Goal: Check status: Check status

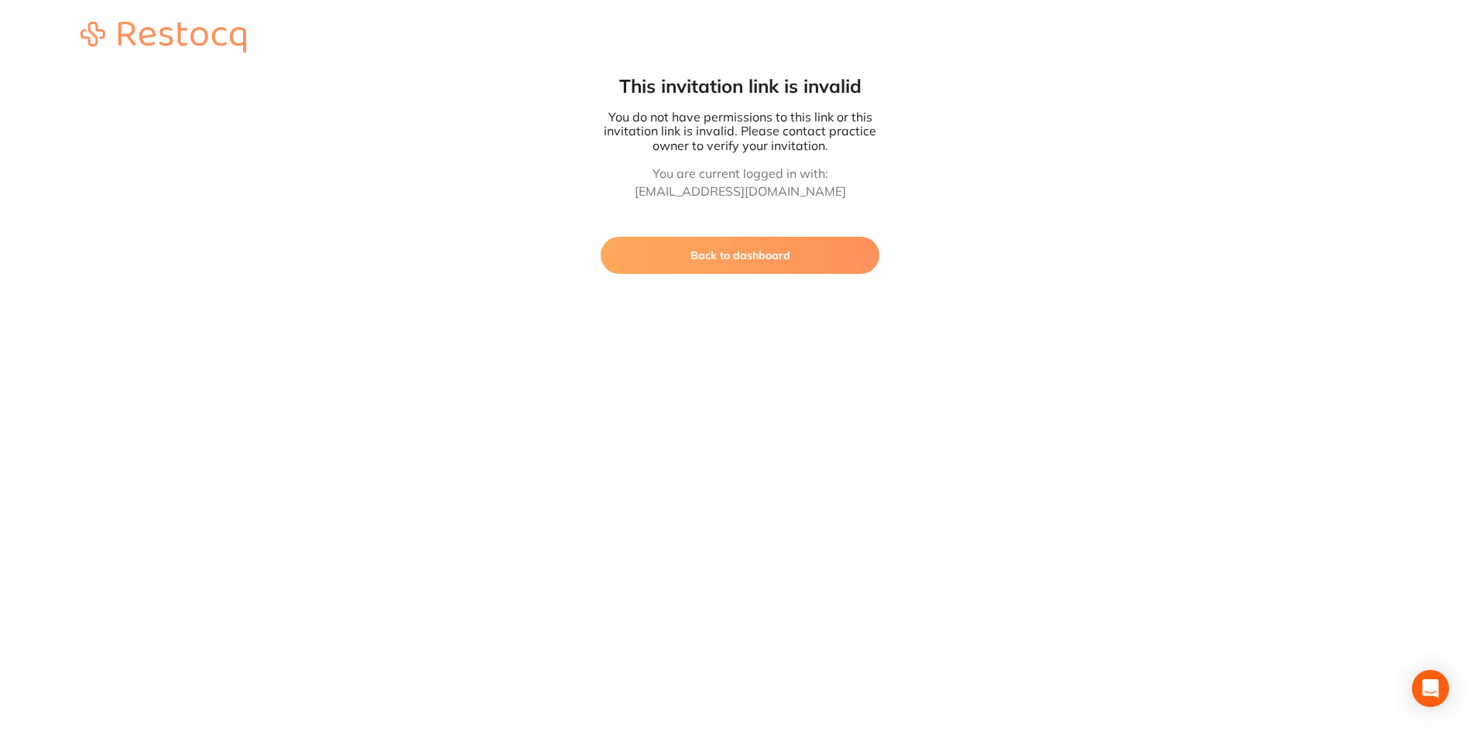
click at [173, 34] on img at bounding box center [163, 37] width 166 height 31
click at [749, 266] on button "Back to dashboard" at bounding box center [740, 255] width 279 height 37
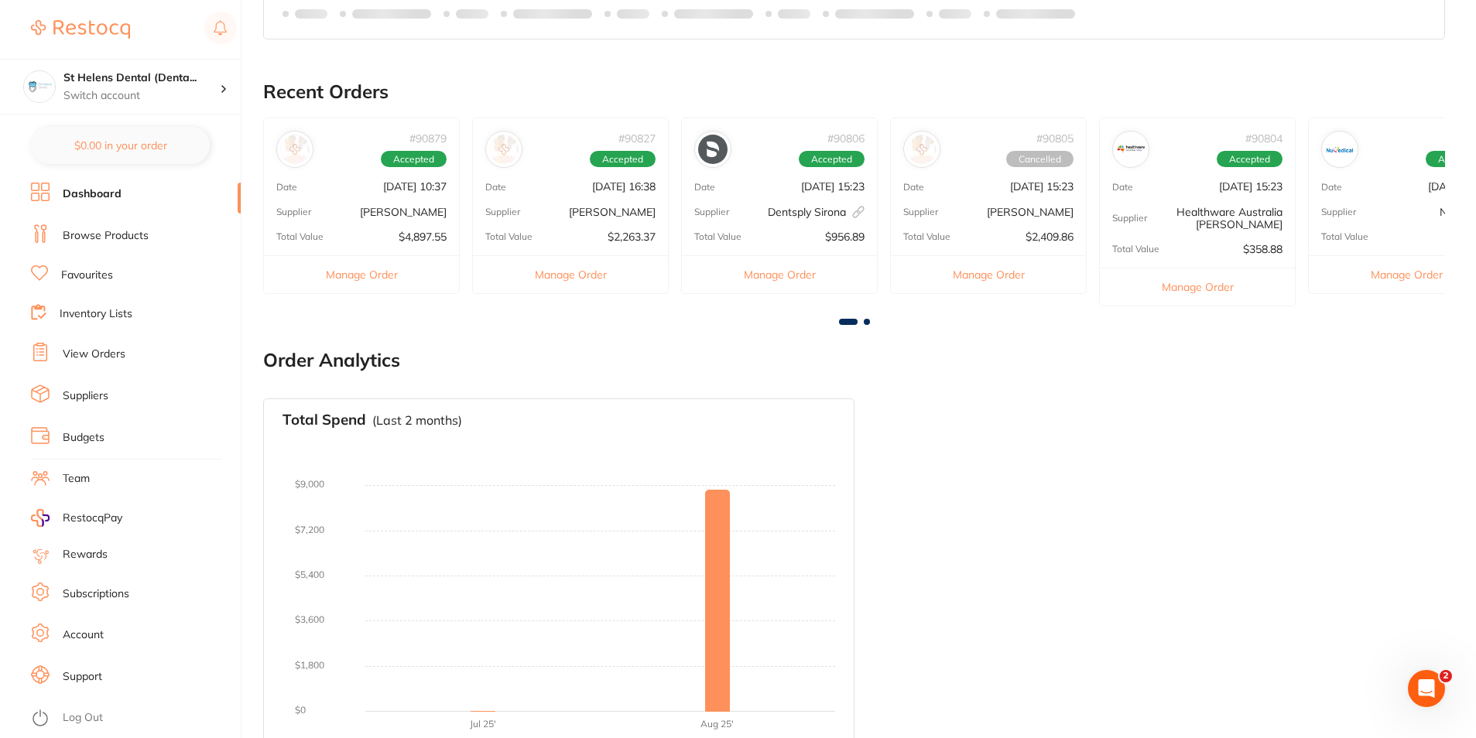
scroll to position [421, 0]
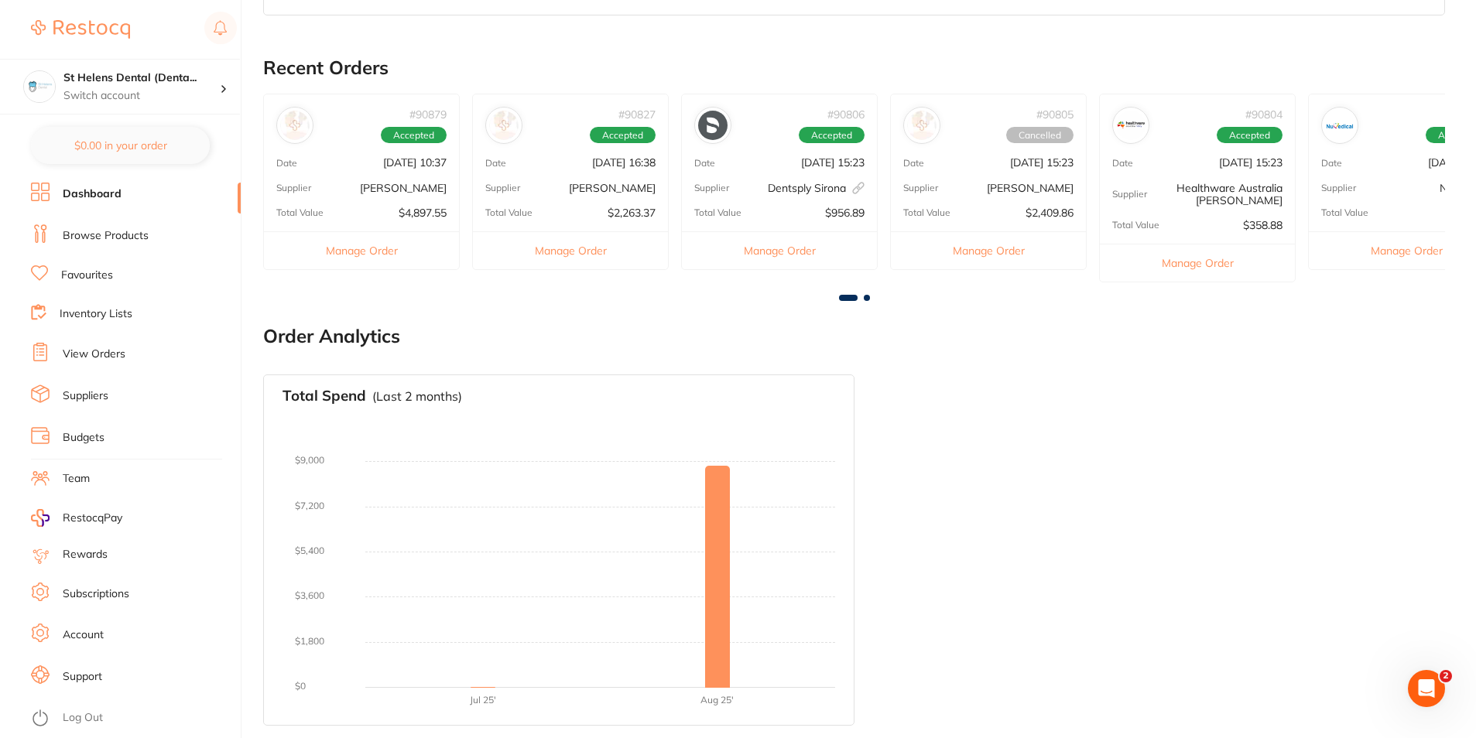
click at [855, 295] on span at bounding box center [848, 298] width 19 height 6
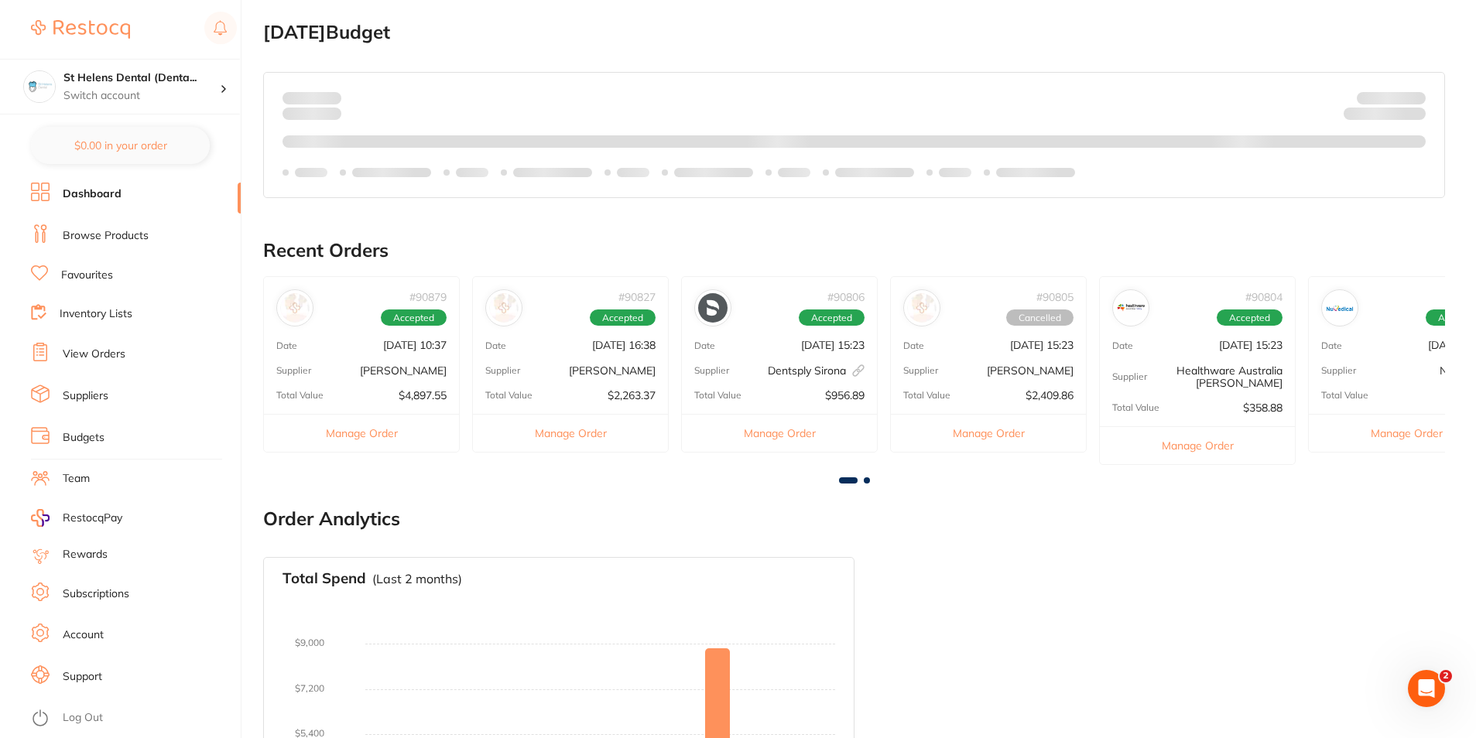
scroll to position [189, 0]
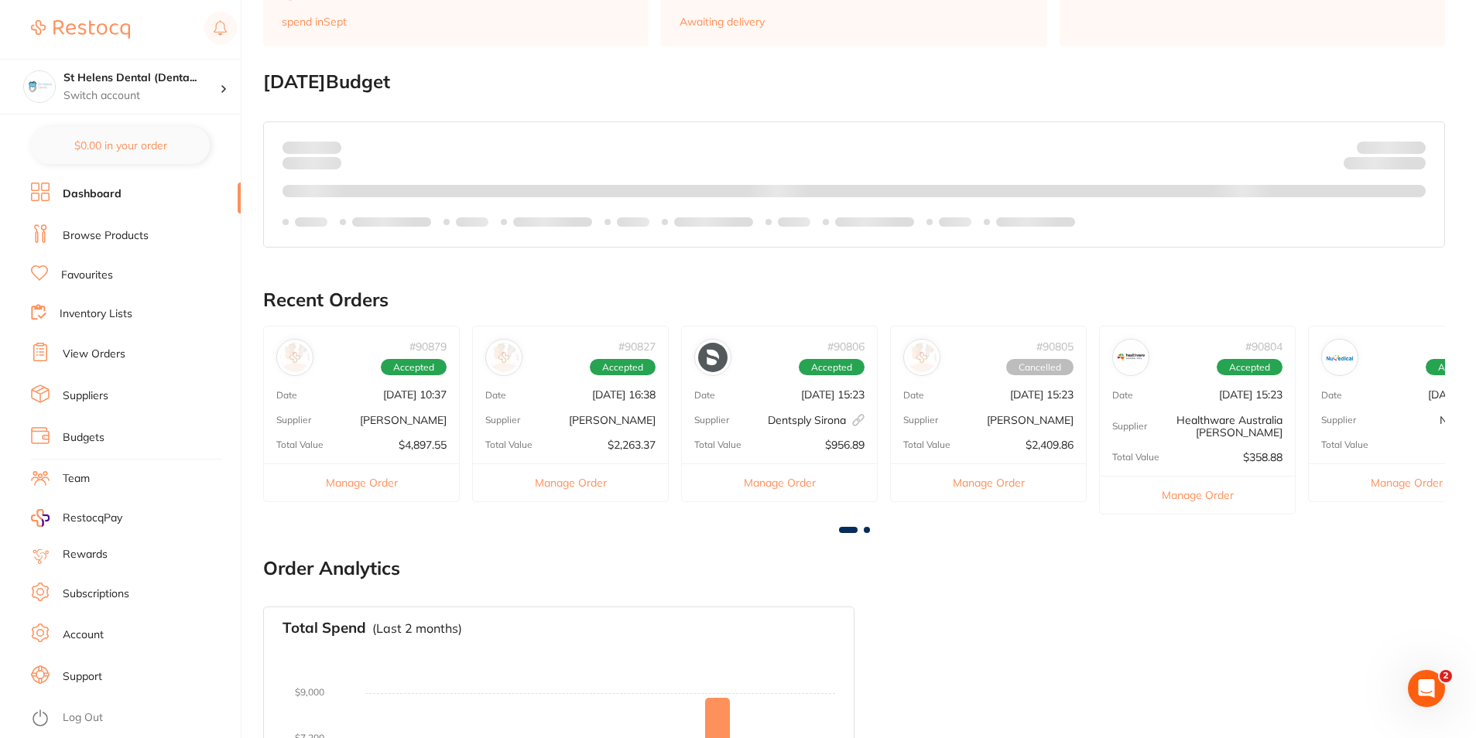
click at [113, 358] on link "View Orders" at bounding box center [94, 354] width 63 height 15
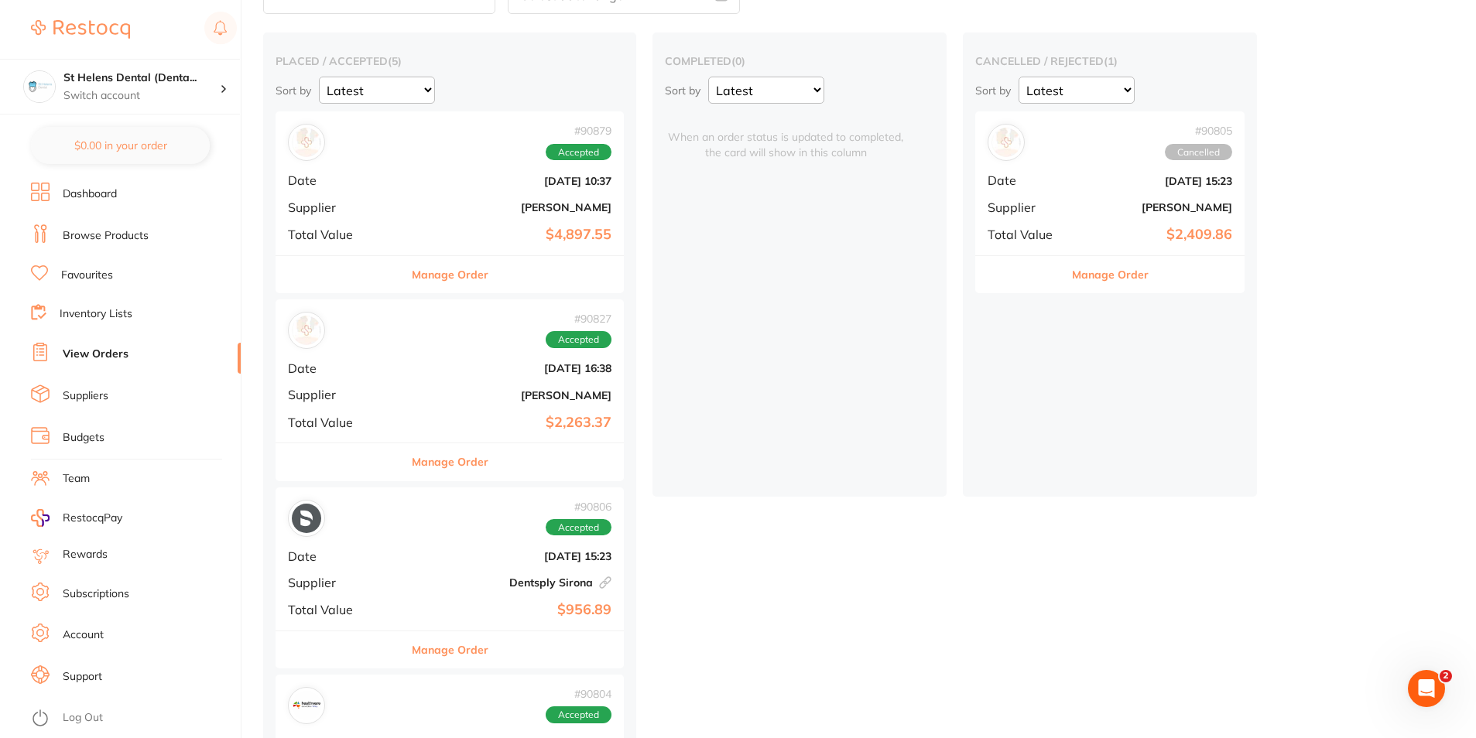
scroll to position [77, 0]
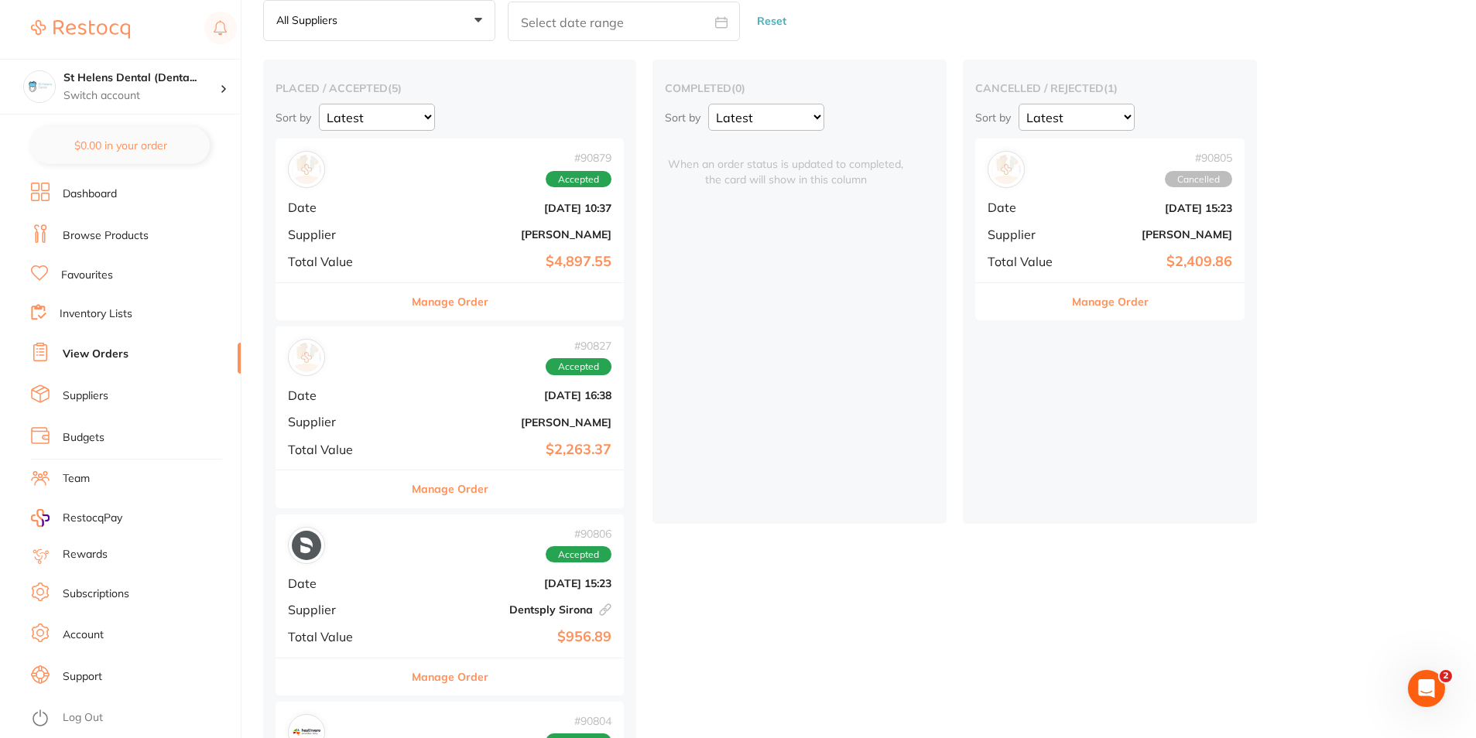
click at [1072, 306] on button "Manage Order" at bounding box center [1110, 301] width 77 height 37
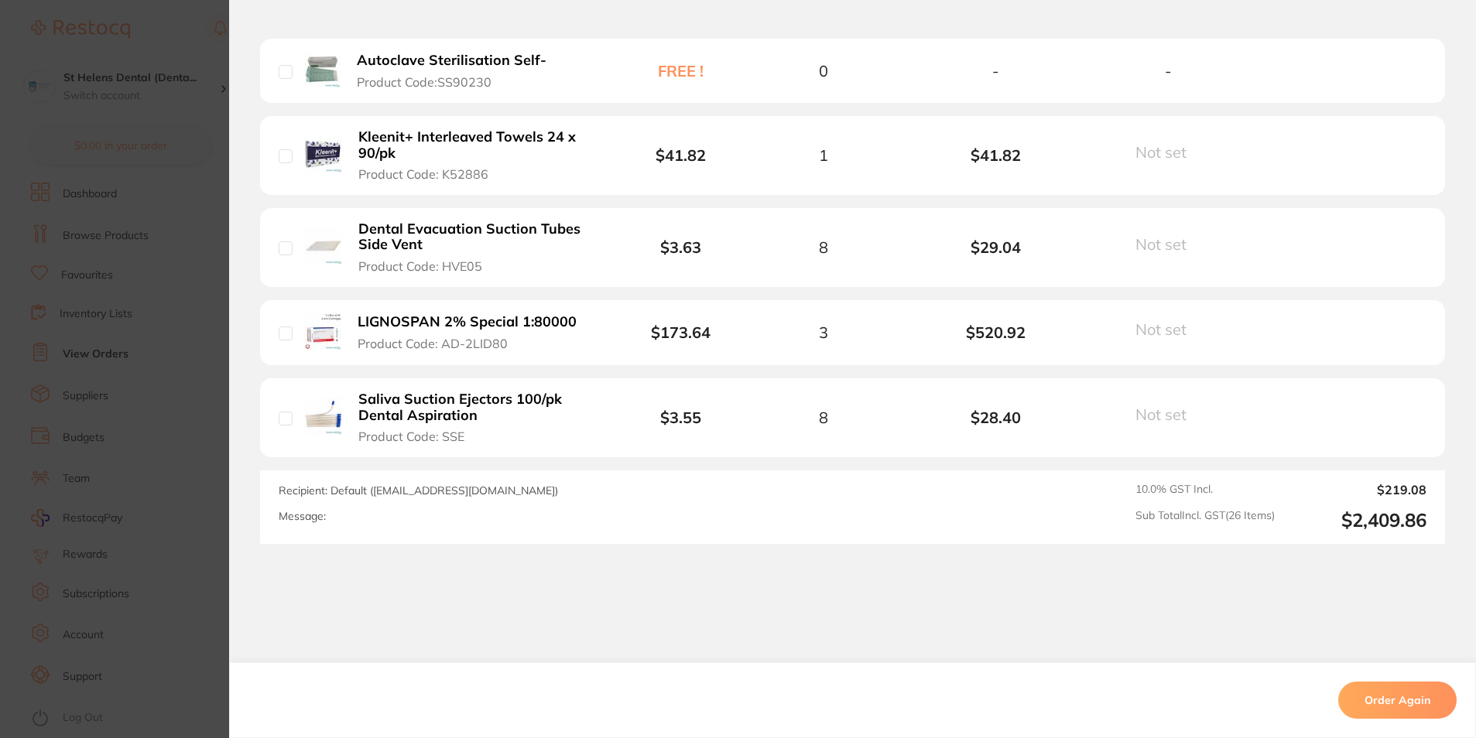
scroll to position [2385, 0]
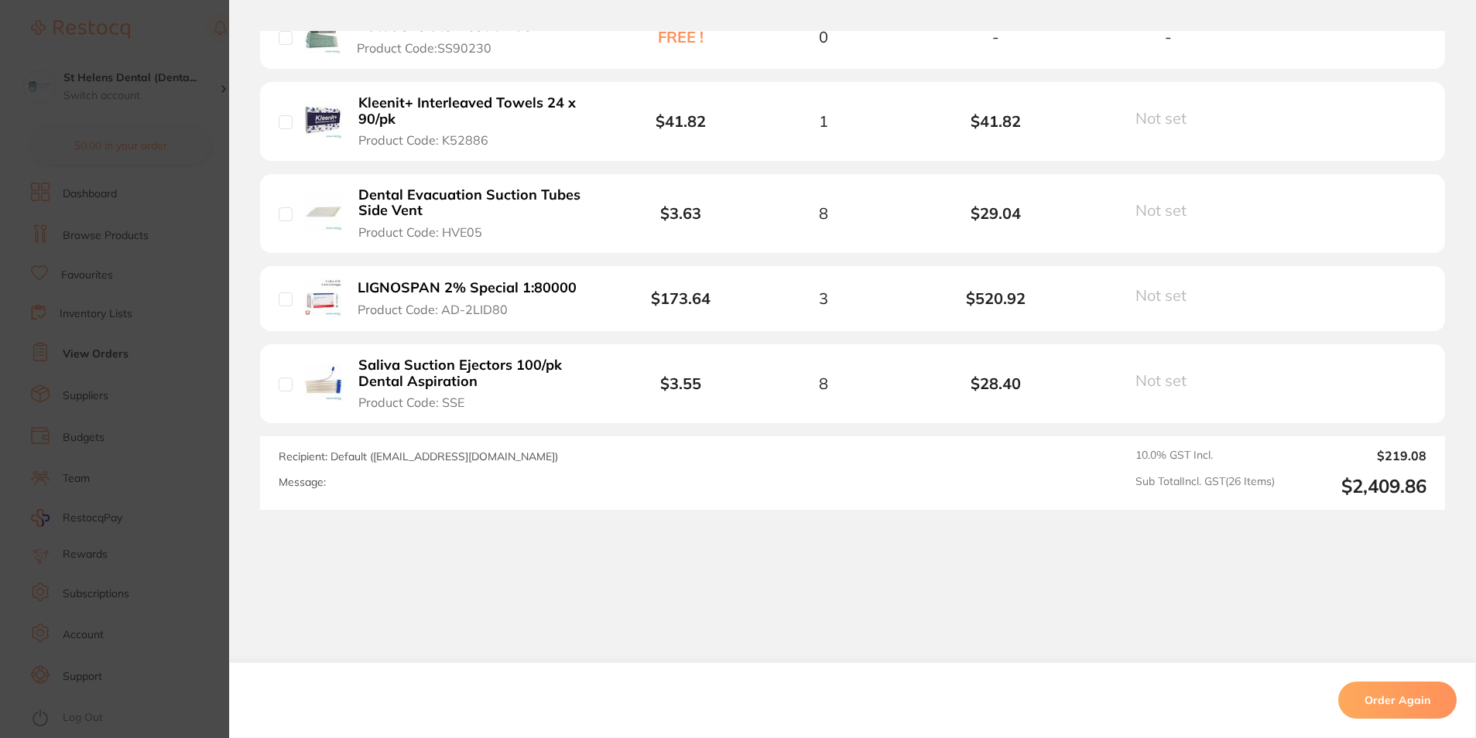
click at [202, 474] on section "Order ID: Restocq- 90805 Order Information Cancelled Order Order Date [DATE] 15…" at bounding box center [738, 369] width 1476 height 738
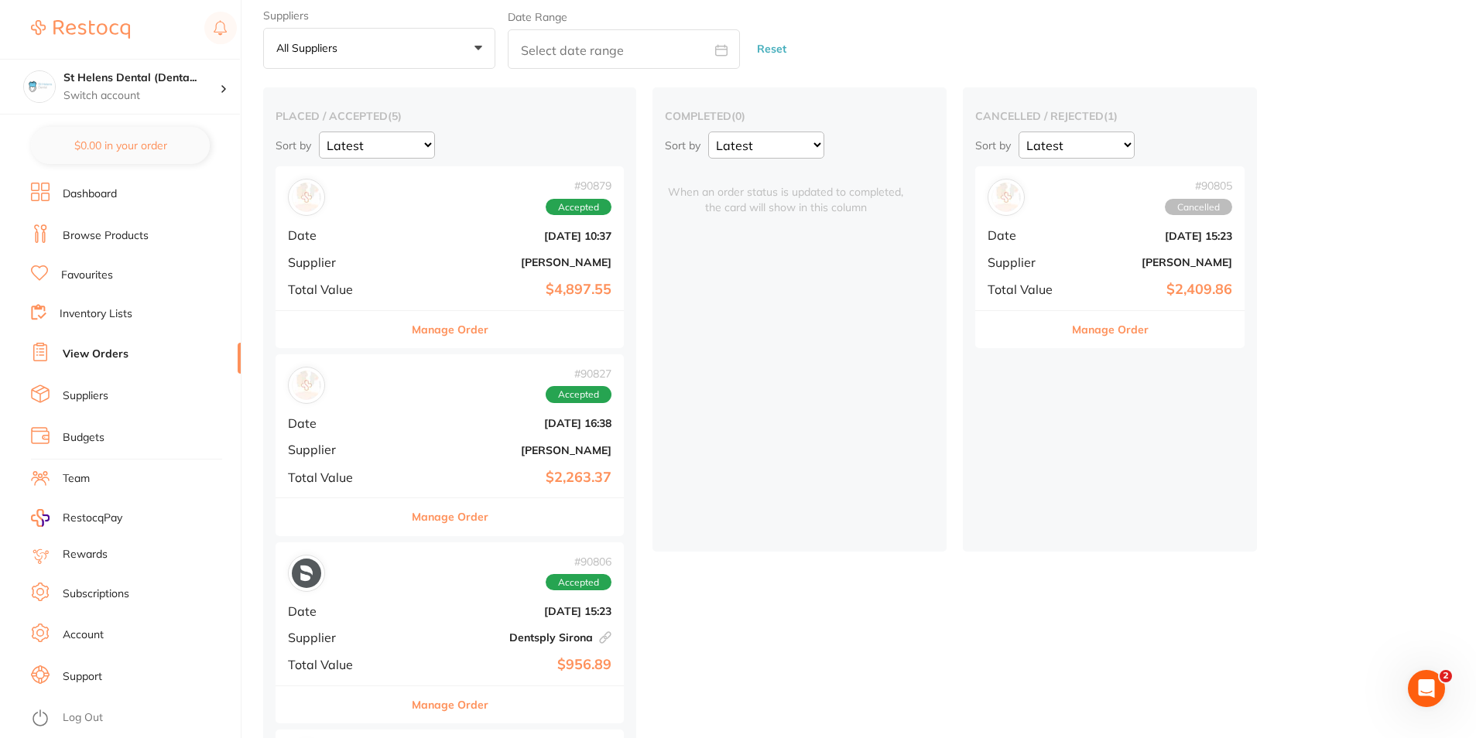
scroll to position [77, 0]
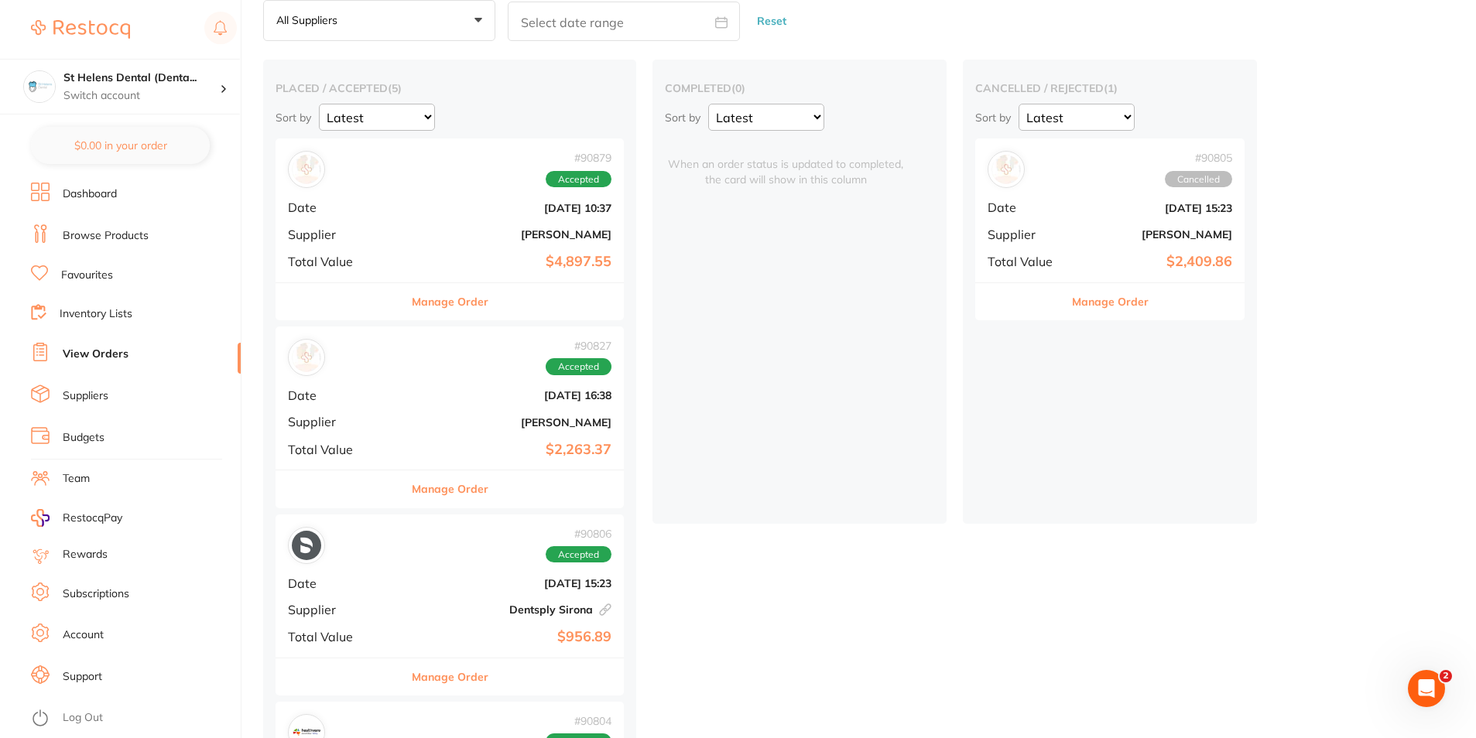
click at [508, 266] on b "$4,897.55" at bounding box center [507, 262] width 207 height 16
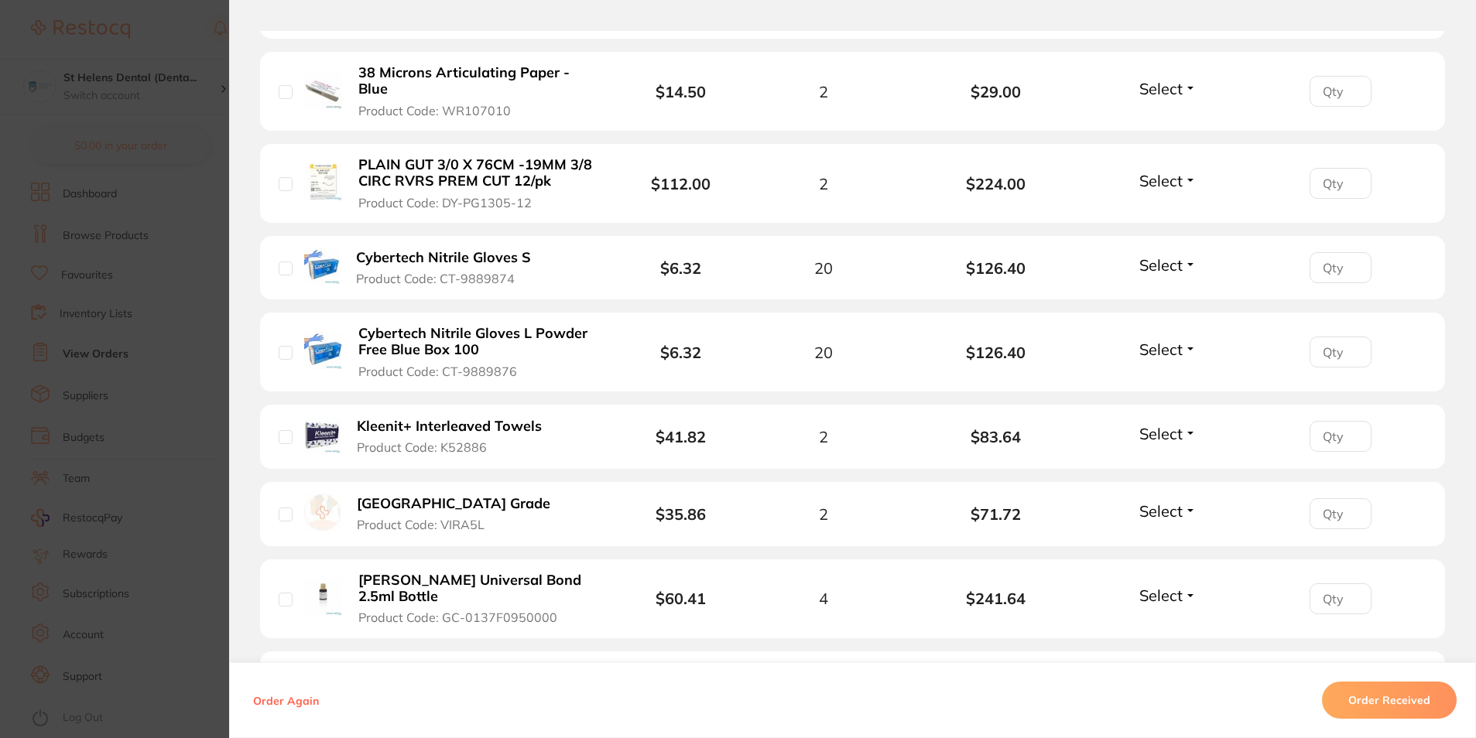
scroll to position [1625, 0]
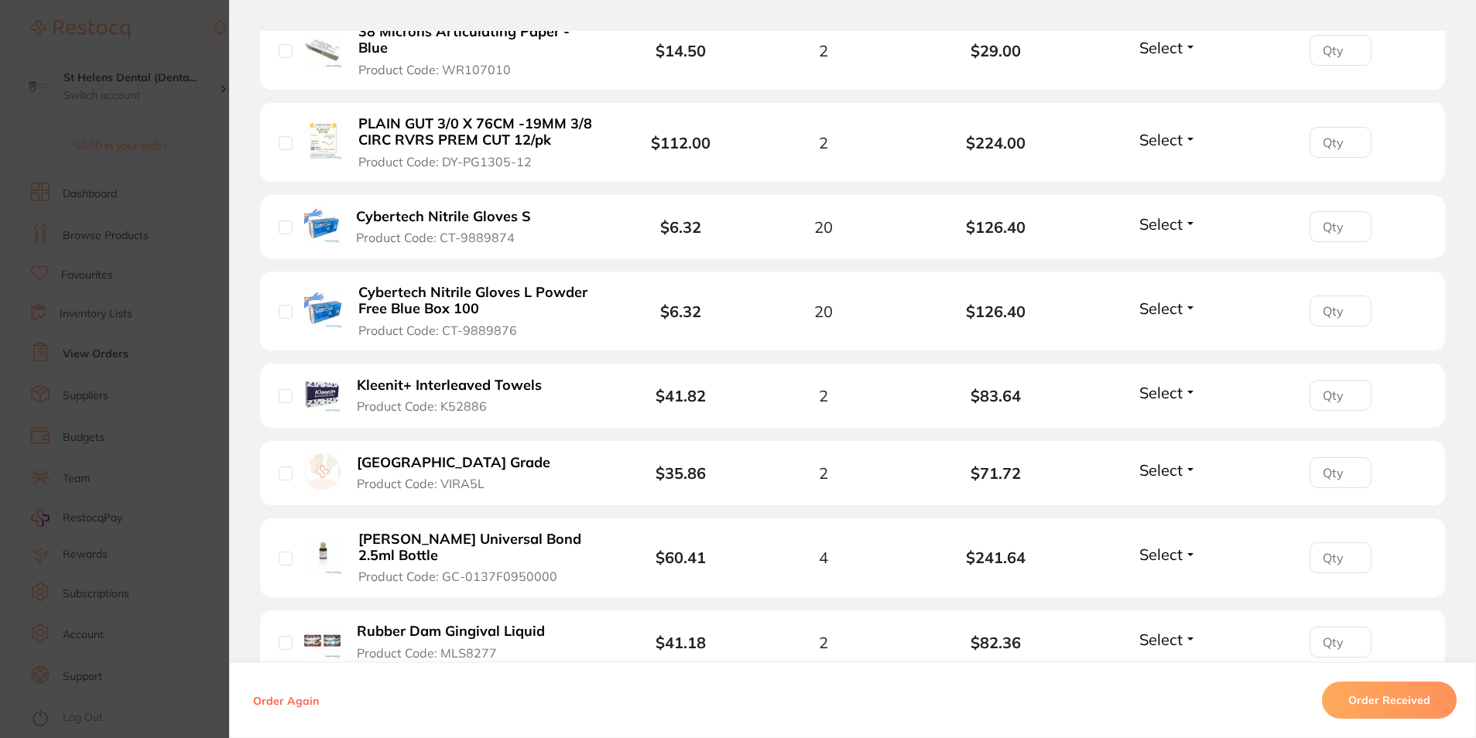
click at [204, 409] on section "Order ID: Restocq- 90879 Order Information Accepted Order Order Date [DATE] 10:…" at bounding box center [738, 369] width 1476 height 738
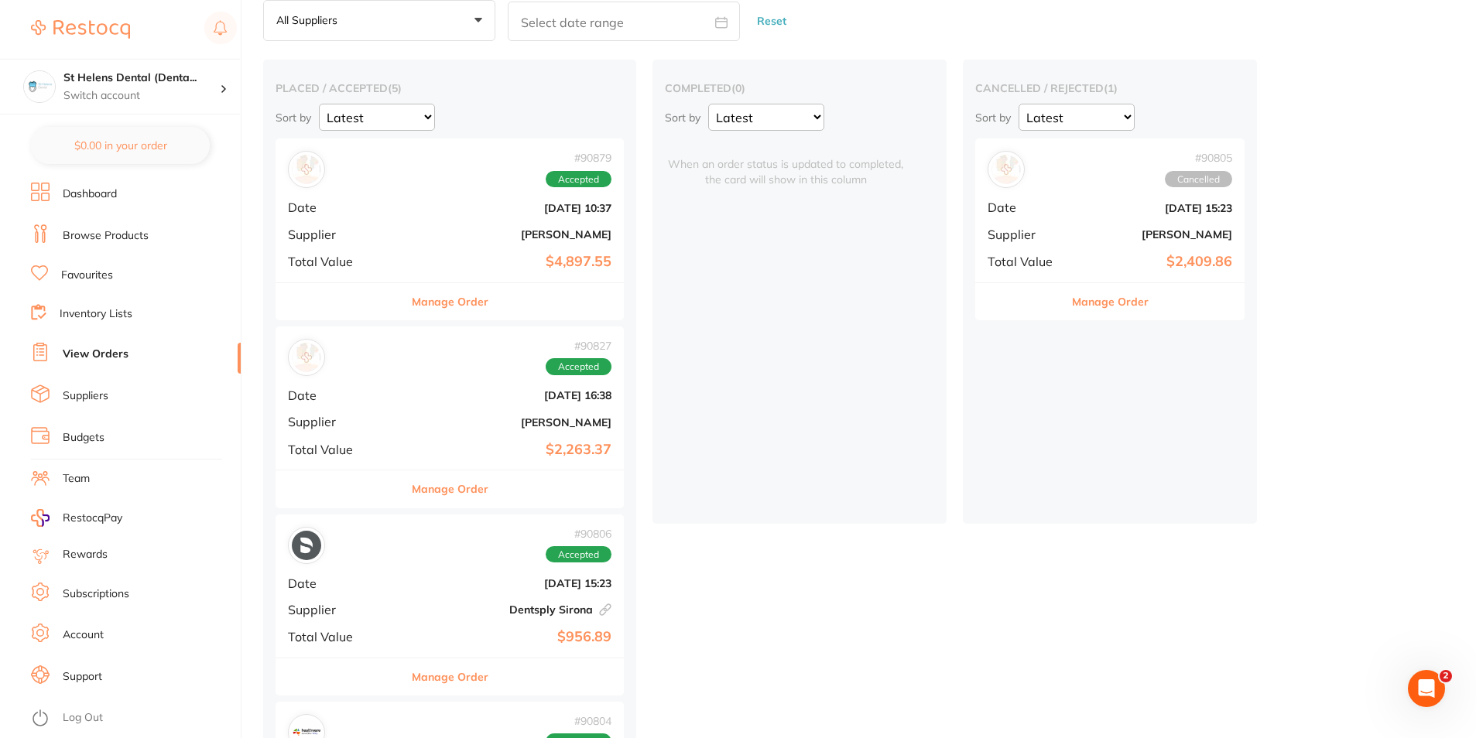
click at [500, 266] on b "$4,897.55" at bounding box center [507, 262] width 207 height 16
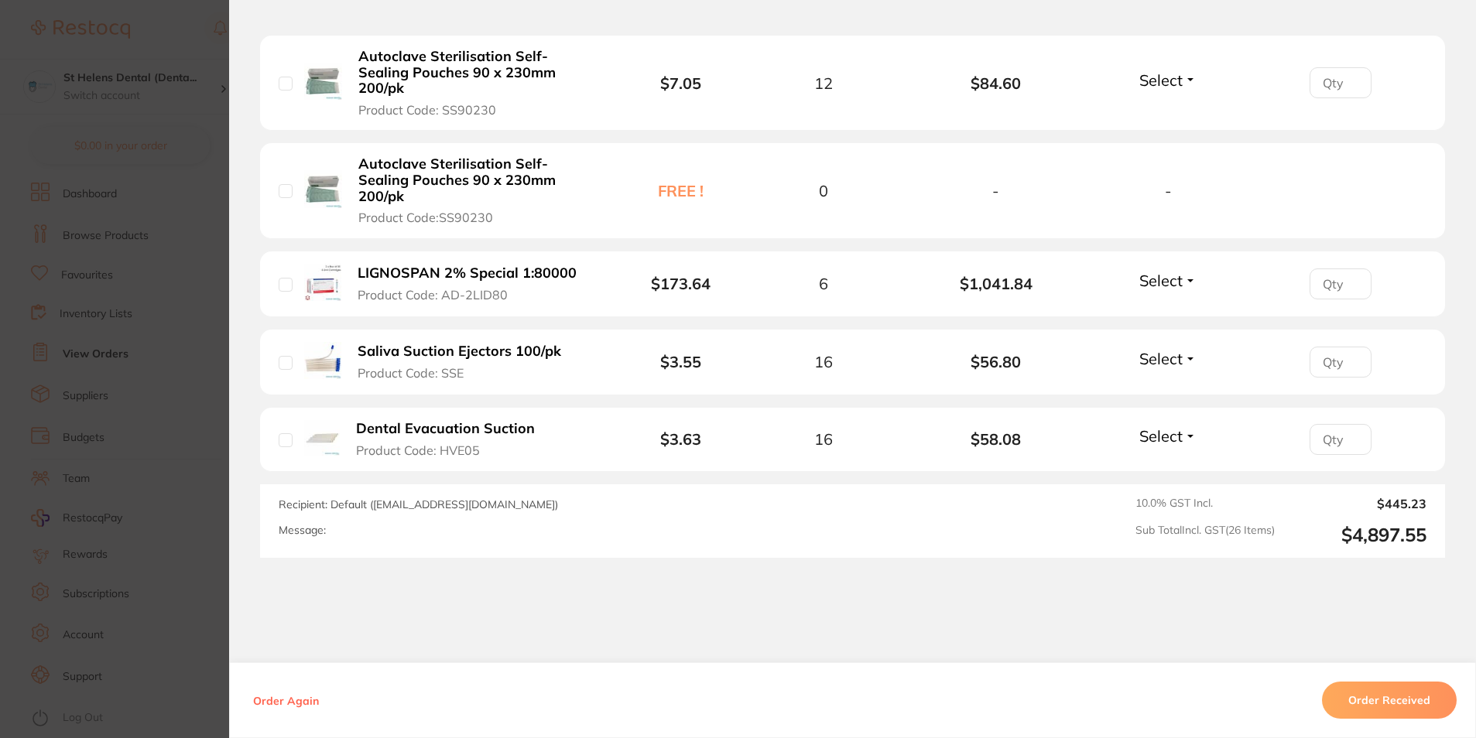
scroll to position [2370, 0]
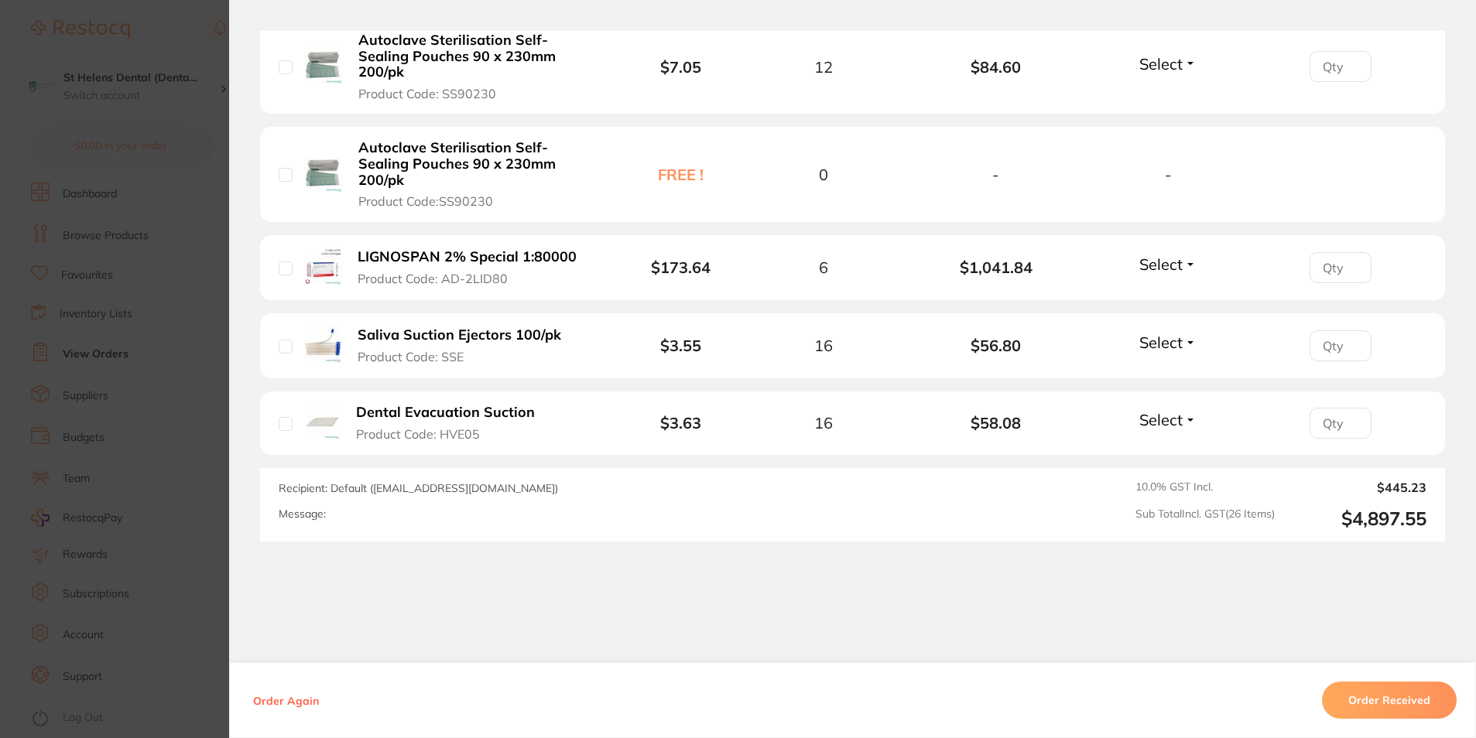
click at [1169, 255] on span "Select" at bounding box center [1160, 264] width 43 height 19
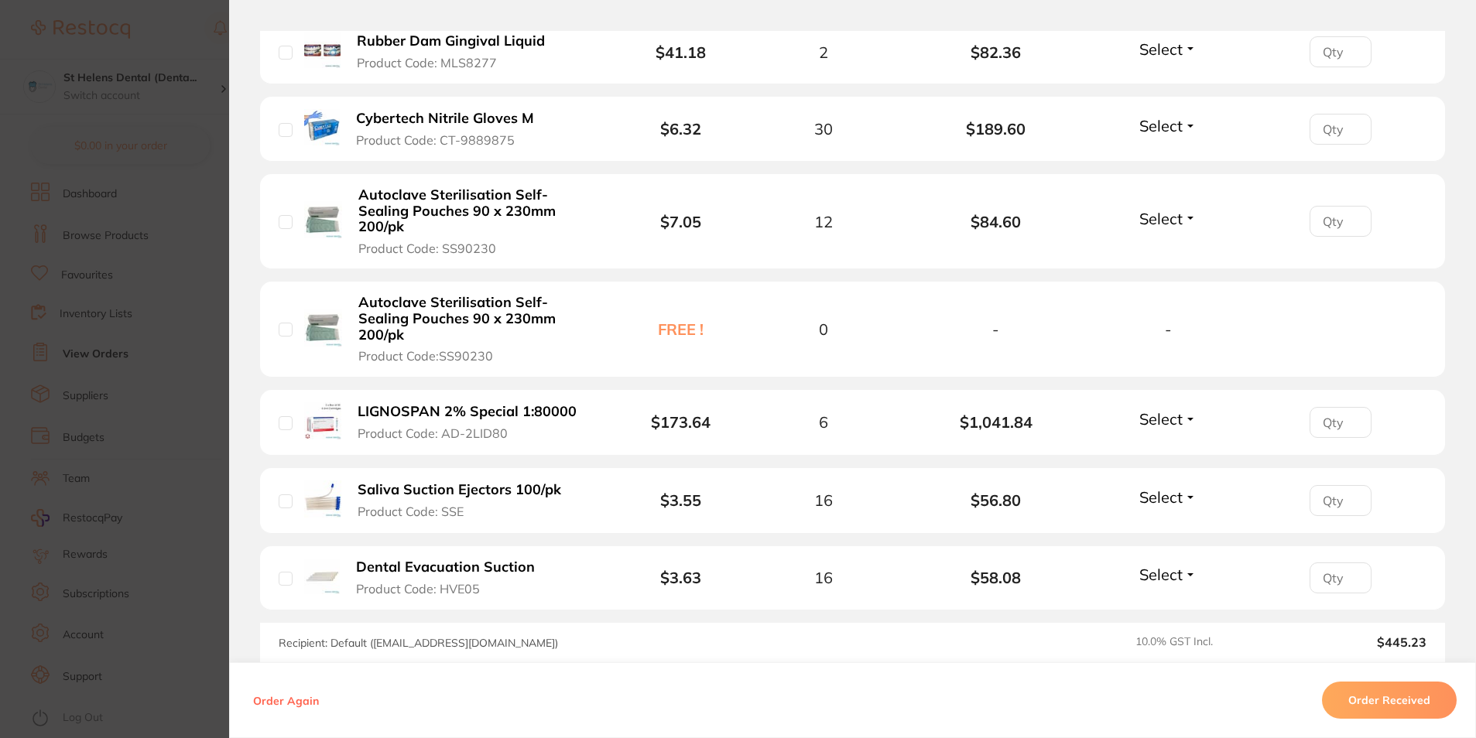
scroll to position [232, 0]
click at [199, 436] on section "Order ID: Restocq- 90879 Order Information Accepted Order Order Date [DATE] 10:…" at bounding box center [738, 369] width 1476 height 738
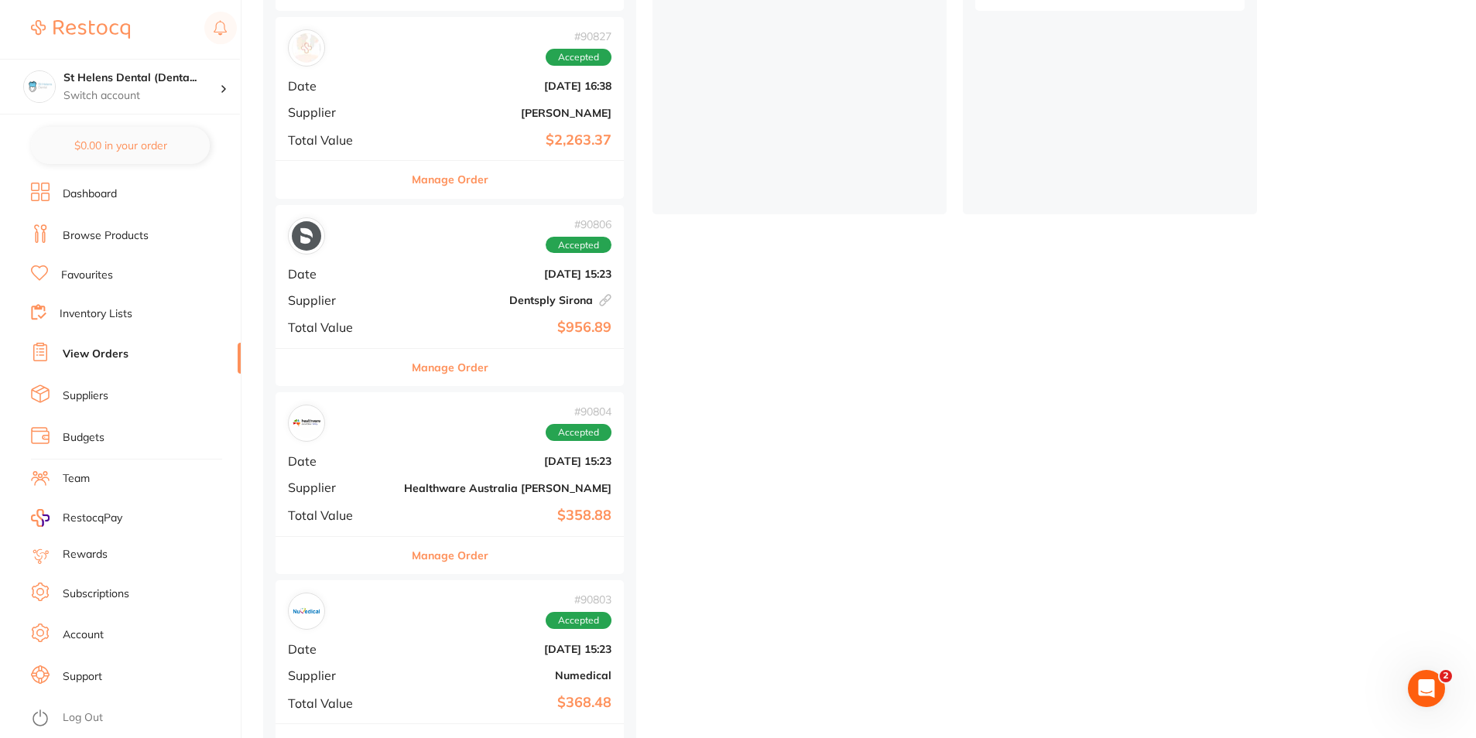
scroll to position [433, 0]
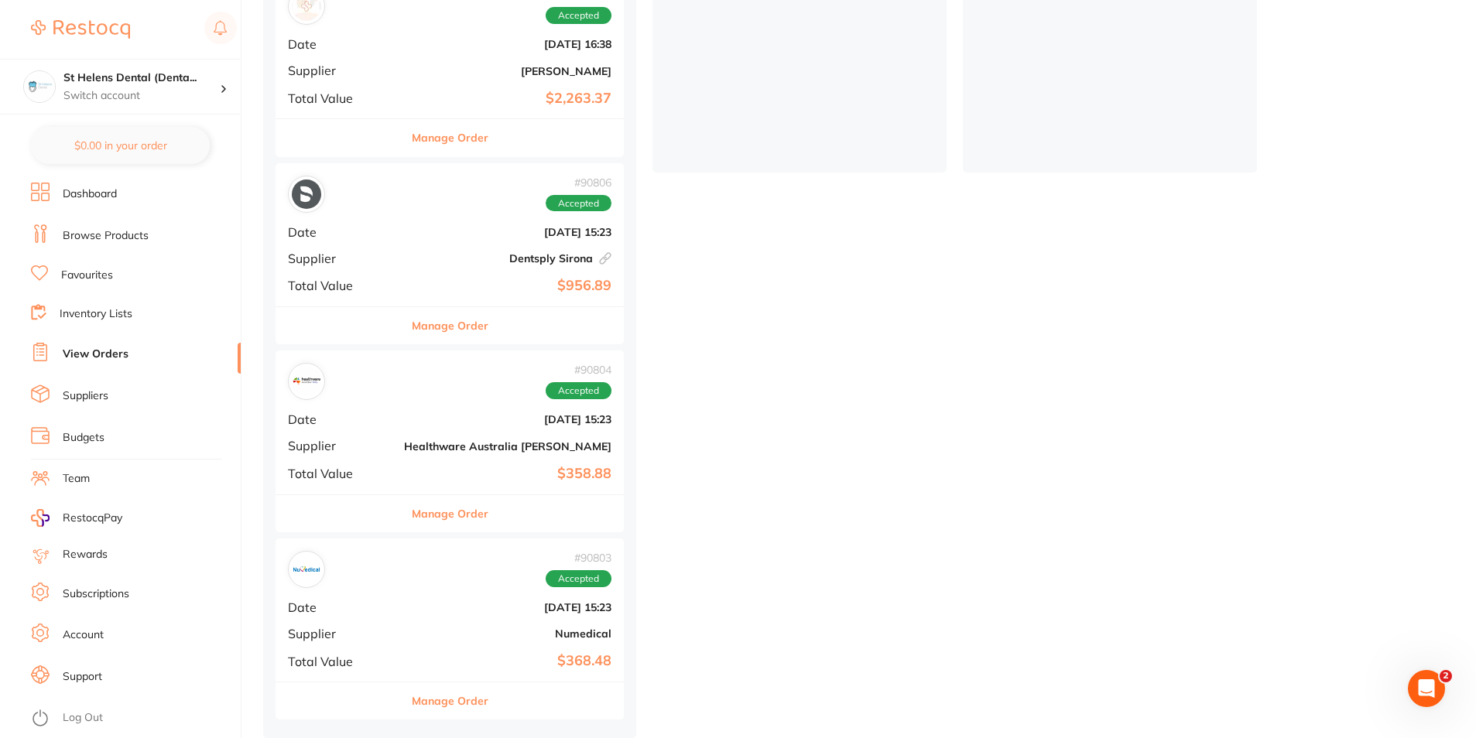
click at [948, 464] on div "placed / accepted ( 5 ) Sort by Latest Notification # 90879 Accepted Date [DATE…" at bounding box center [869, 223] width 1213 height 1030
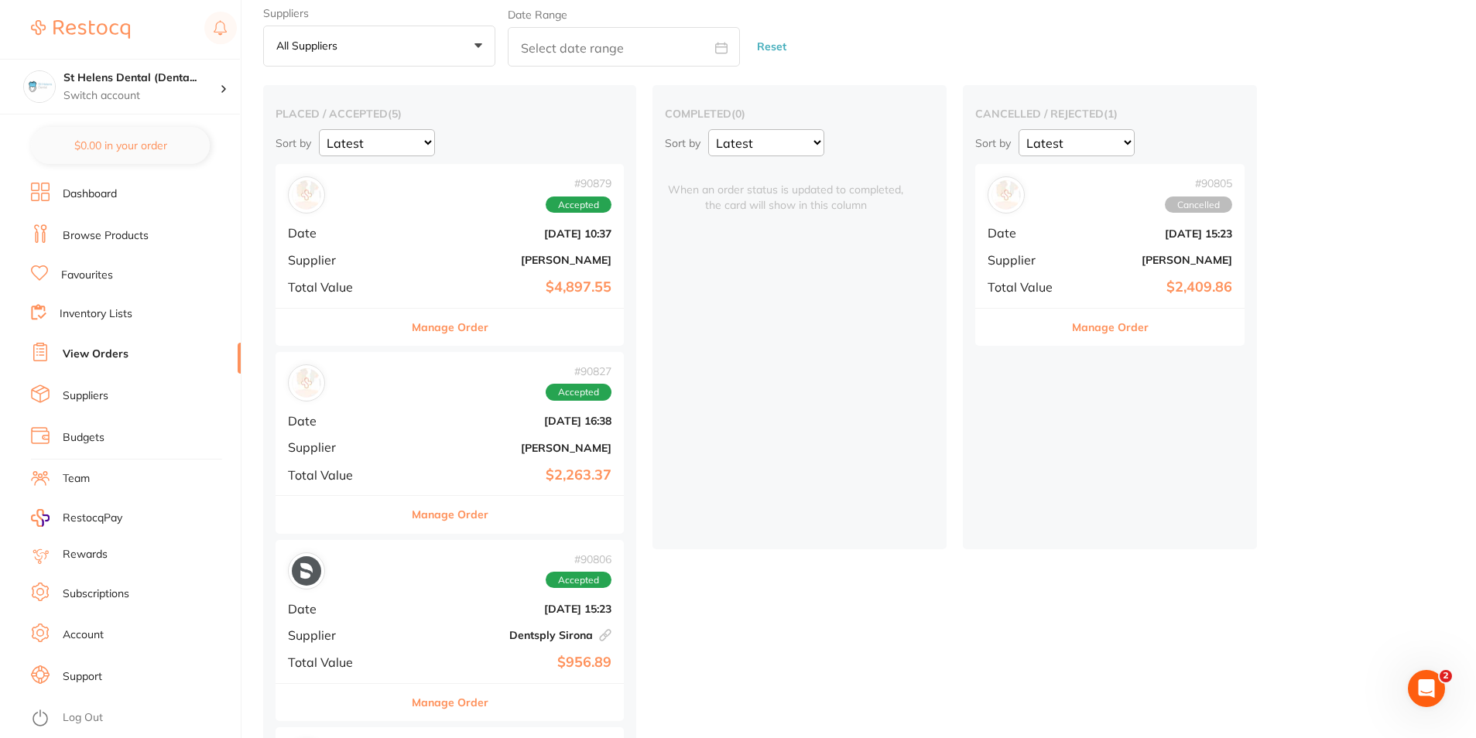
scroll to position [46, 0]
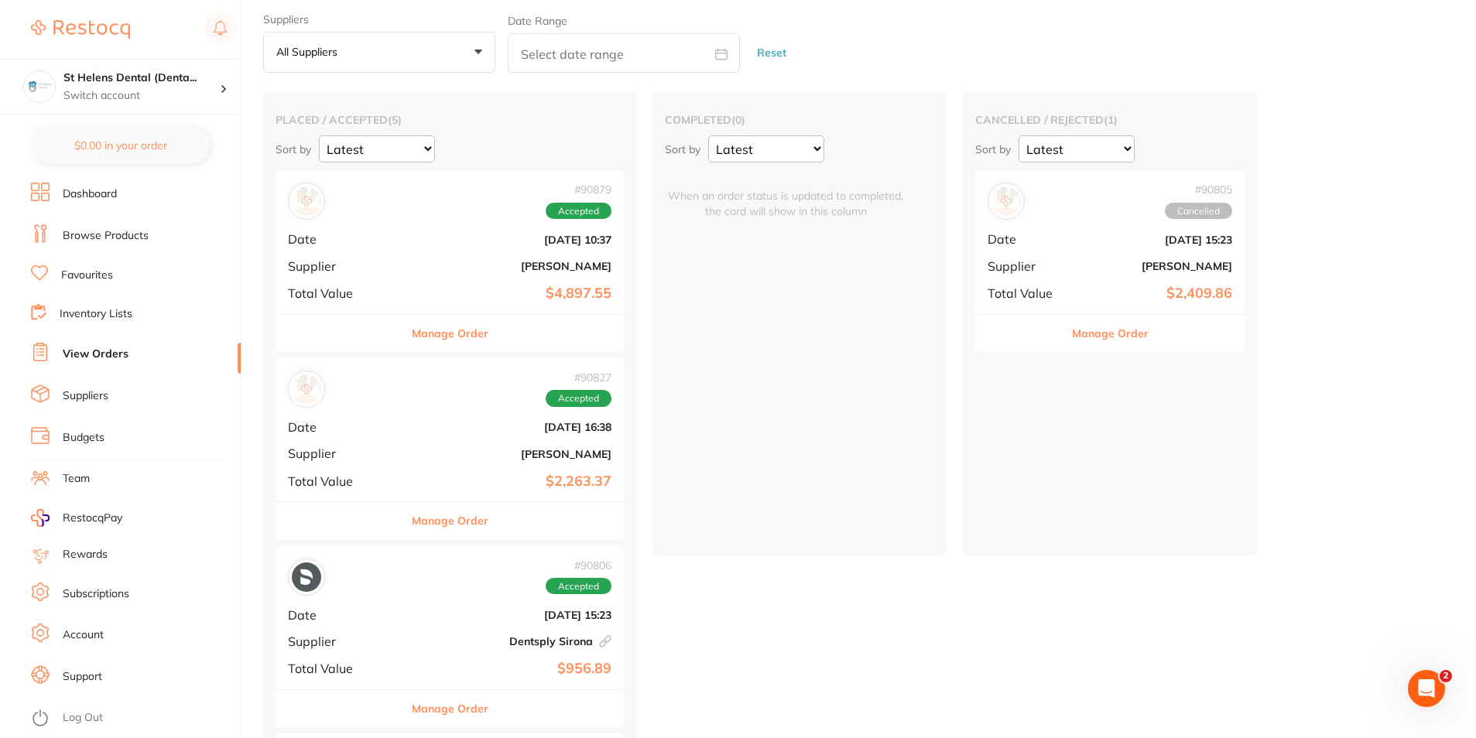
click at [1072, 339] on button "Manage Order" at bounding box center [1110, 333] width 77 height 37
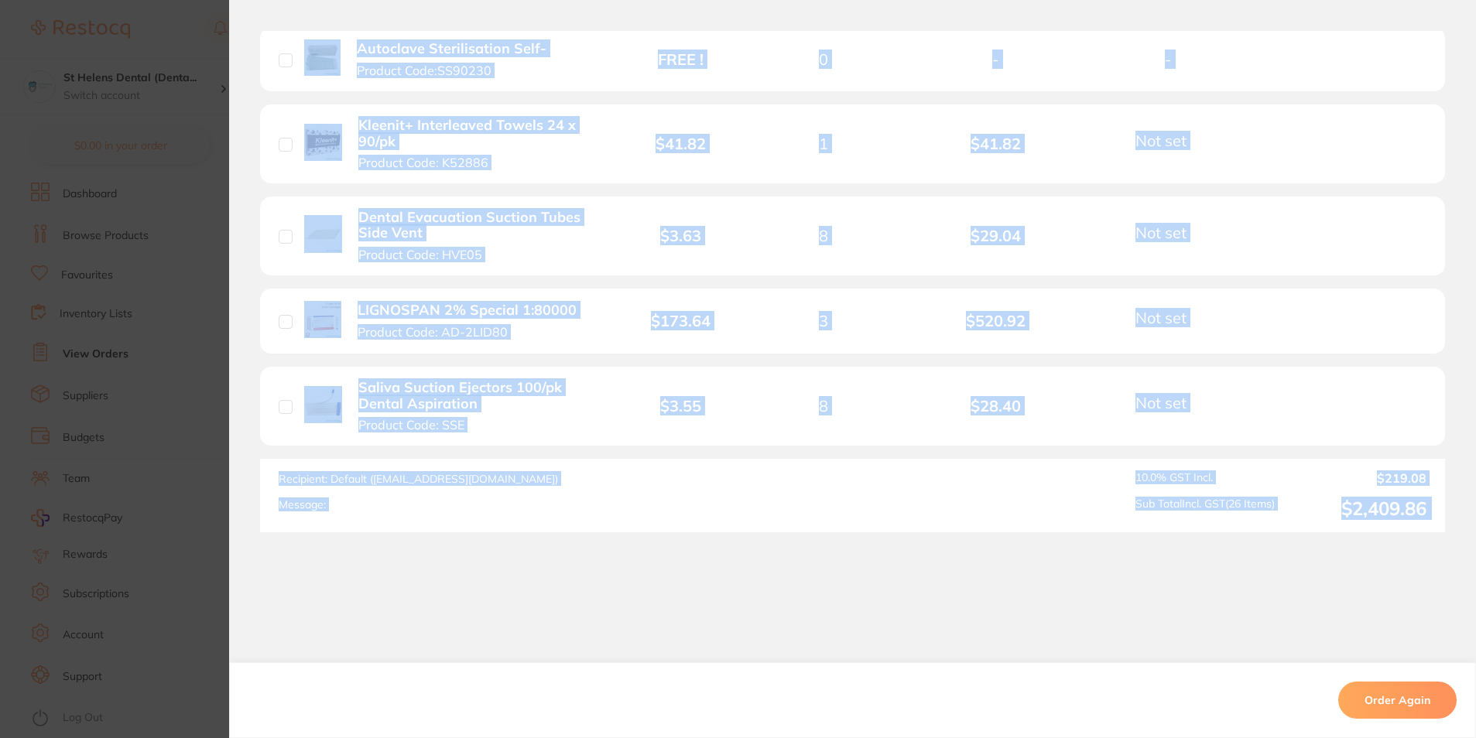
scroll to position [2385, 0]
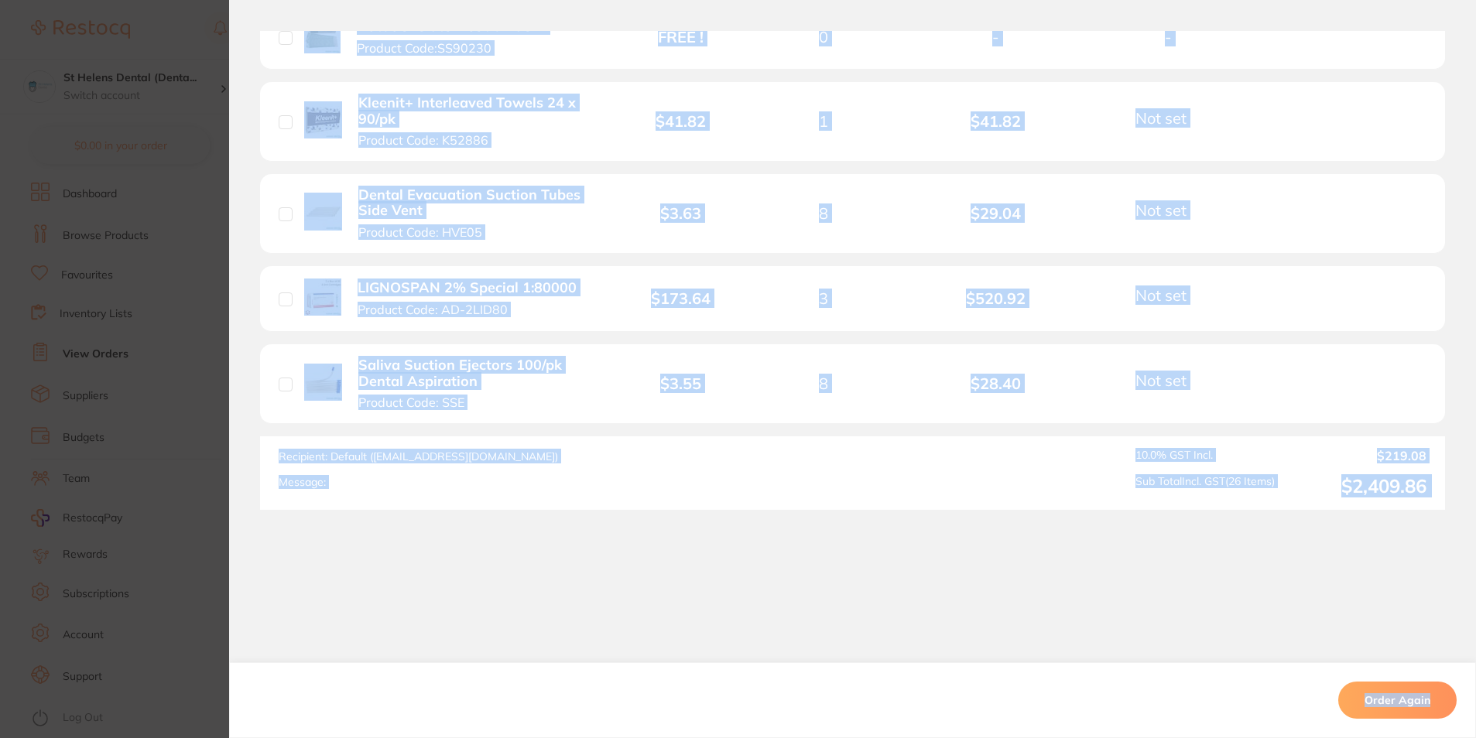
drag, startPoint x: 257, startPoint y: 66, endPoint x: 1460, endPoint y: 533, distance: 1291.0
click at [1460, 533] on div "Order ID: Restocq- 90805 Order Information Cancelled Order Order Date [DATE] 15…" at bounding box center [852, 384] width 1247 height 707
copy div "Order ID: Restocq- 90805 Order Information Cancelled Order Order Date [DATE] 15…"
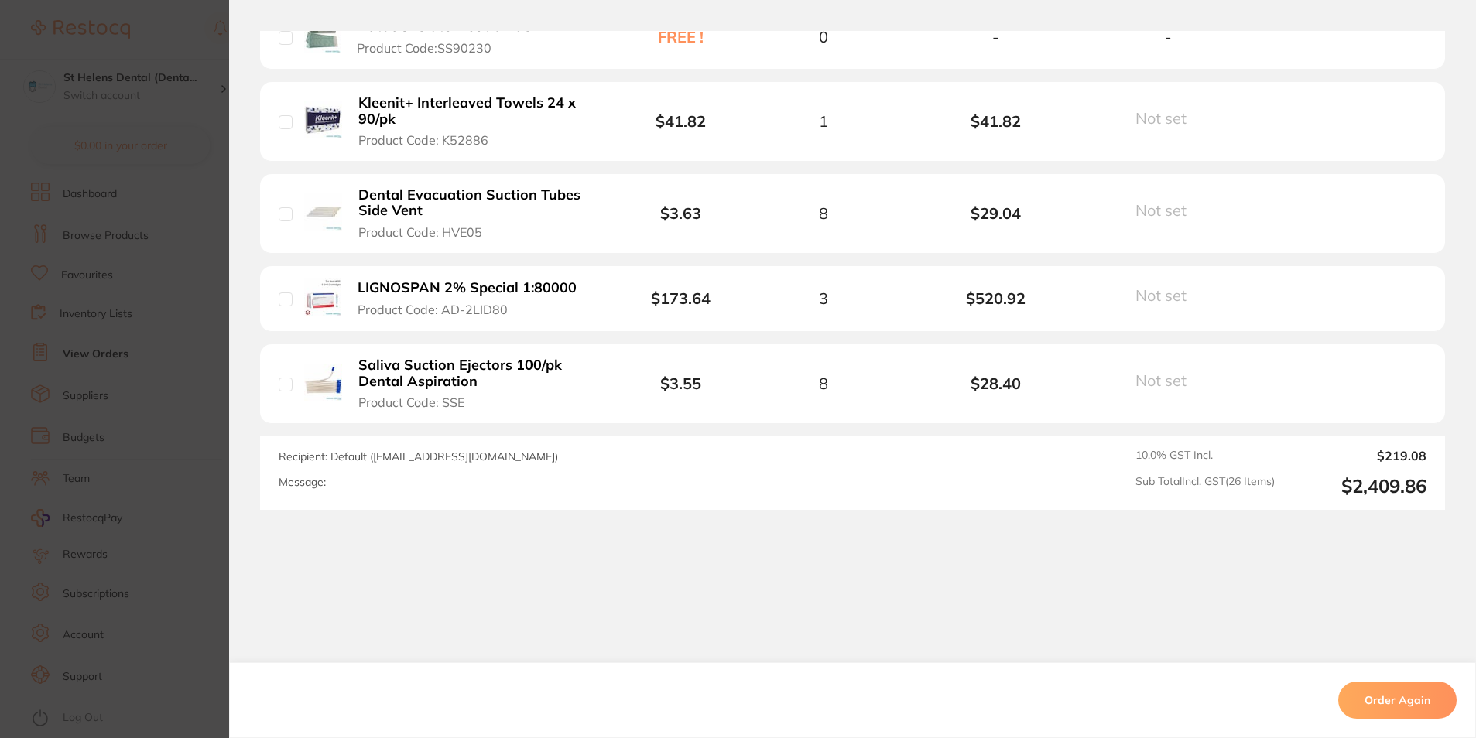
click at [189, 539] on section "Order ID: Restocq- 90805 Order Information Cancelled Order Order Date [DATE] 15…" at bounding box center [738, 369] width 1476 height 738
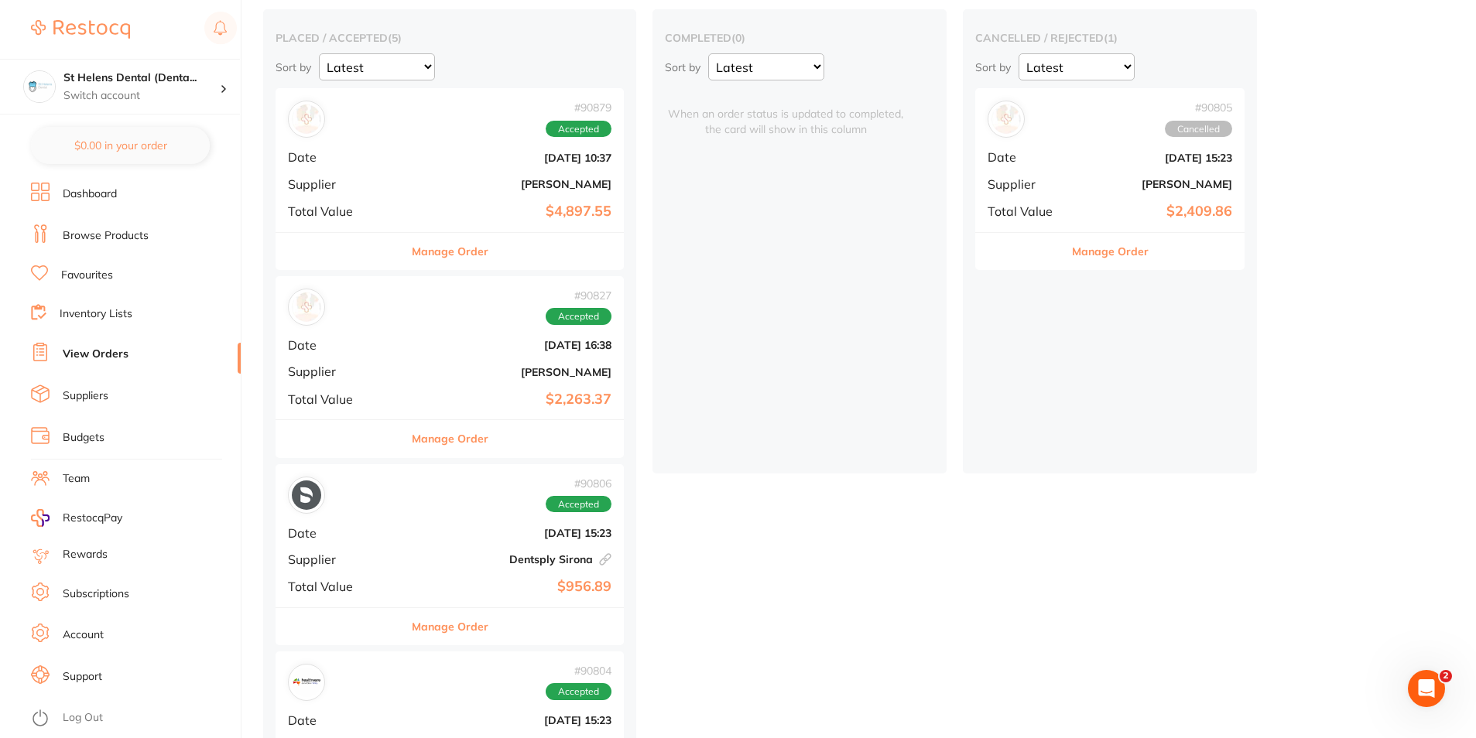
scroll to position [155, 0]
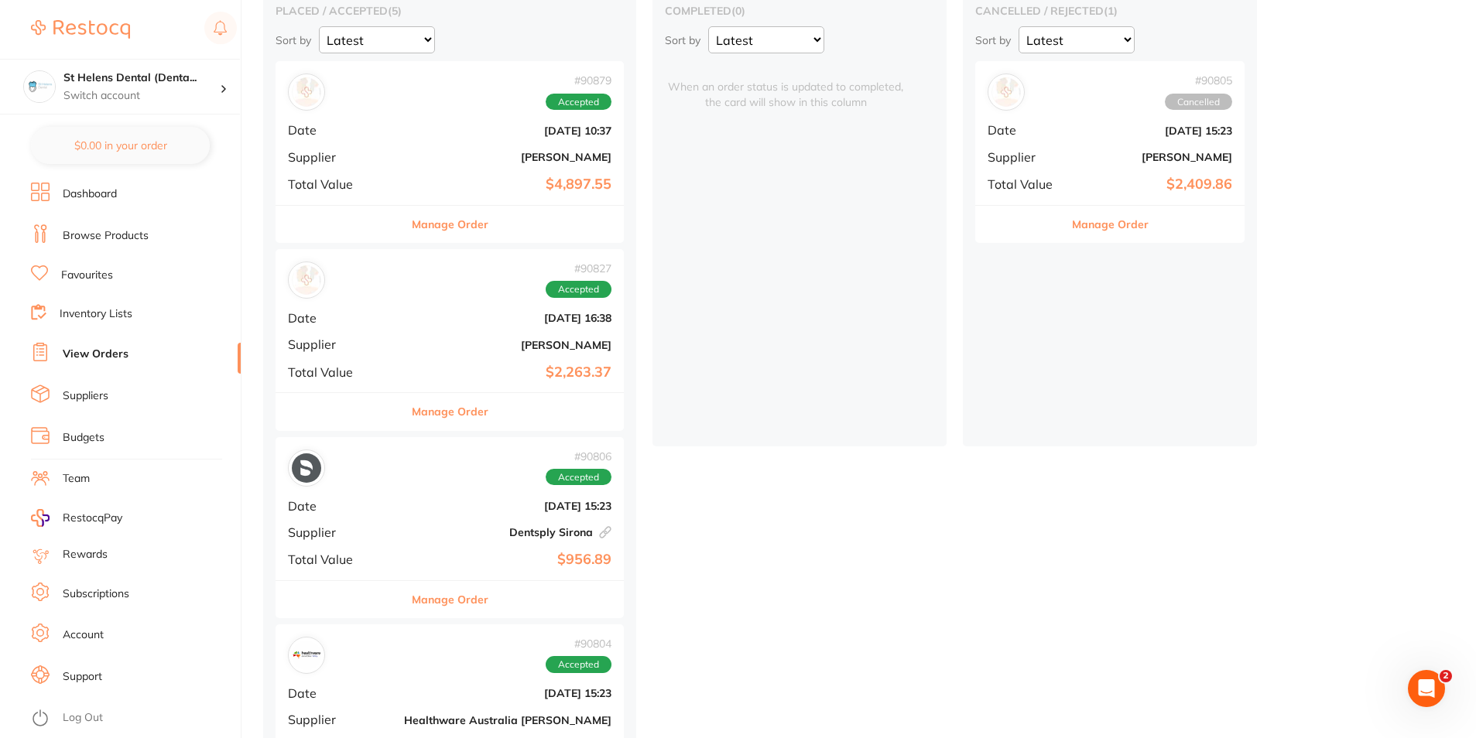
click at [377, 173] on div "# 90879 Accepted Date [DATE] 10:37 Supplier [PERSON_NAME] Total Value $4,897.55" at bounding box center [450, 132] width 348 height 143
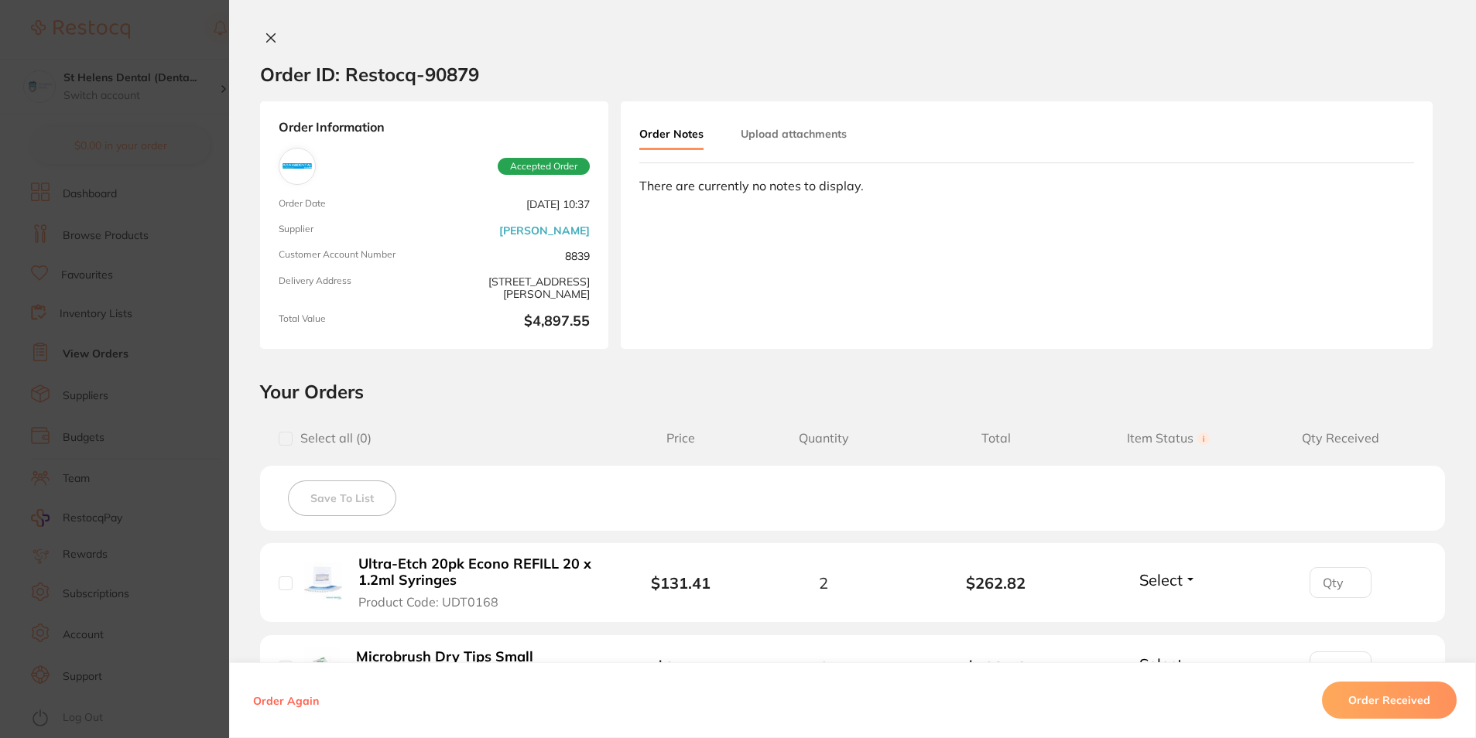
click at [188, 97] on section "Order ID: Restocq- 90879 Order Information Accepted Order Order Date [DATE] 10:…" at bounding box center [738, 369] width 1476 height 738
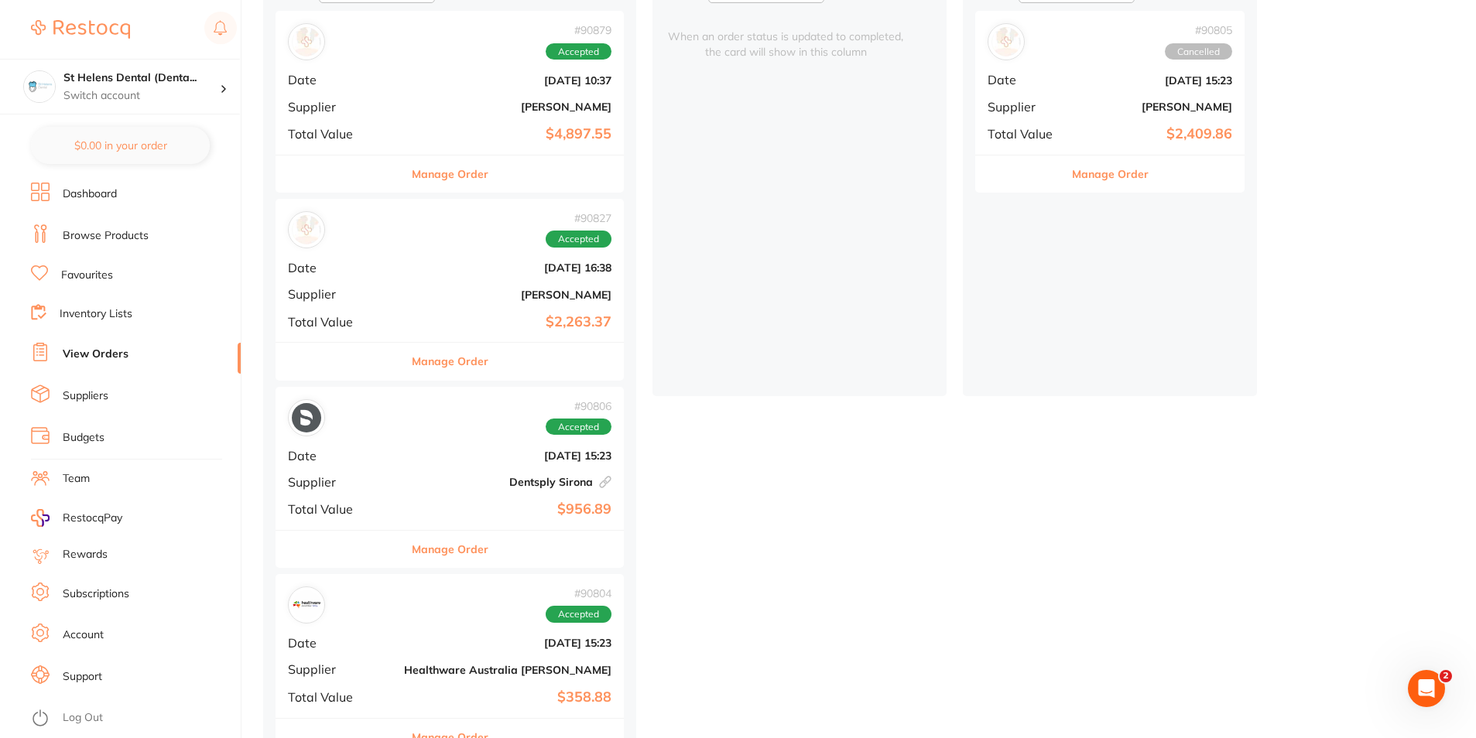
scroll to position [232, 0]
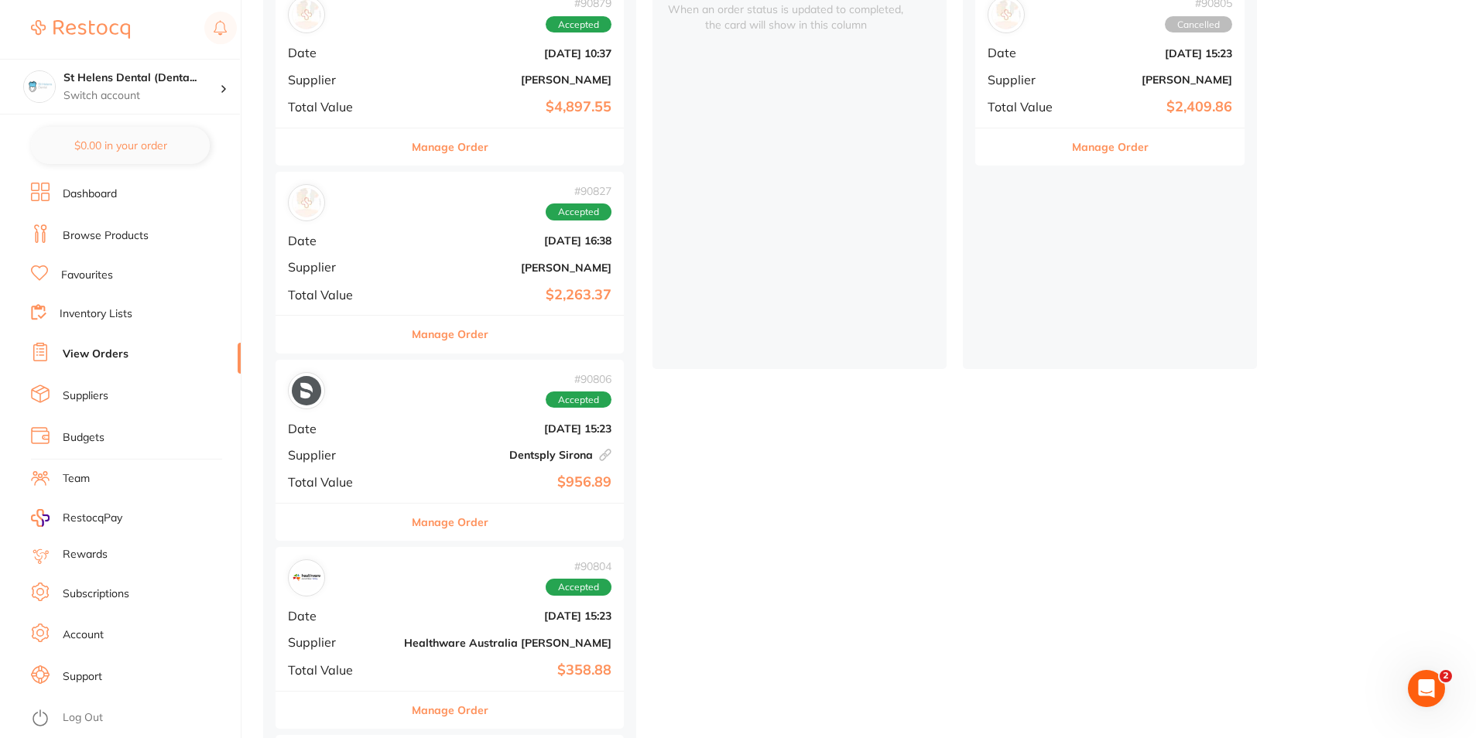
click at [371, 263] on div "# 90827 Accepted Date [DATE] 16:38 Supplier [PERSON_NAME] Total Value $2,263.37" at bounding box center [450, 243] width 348 height 143
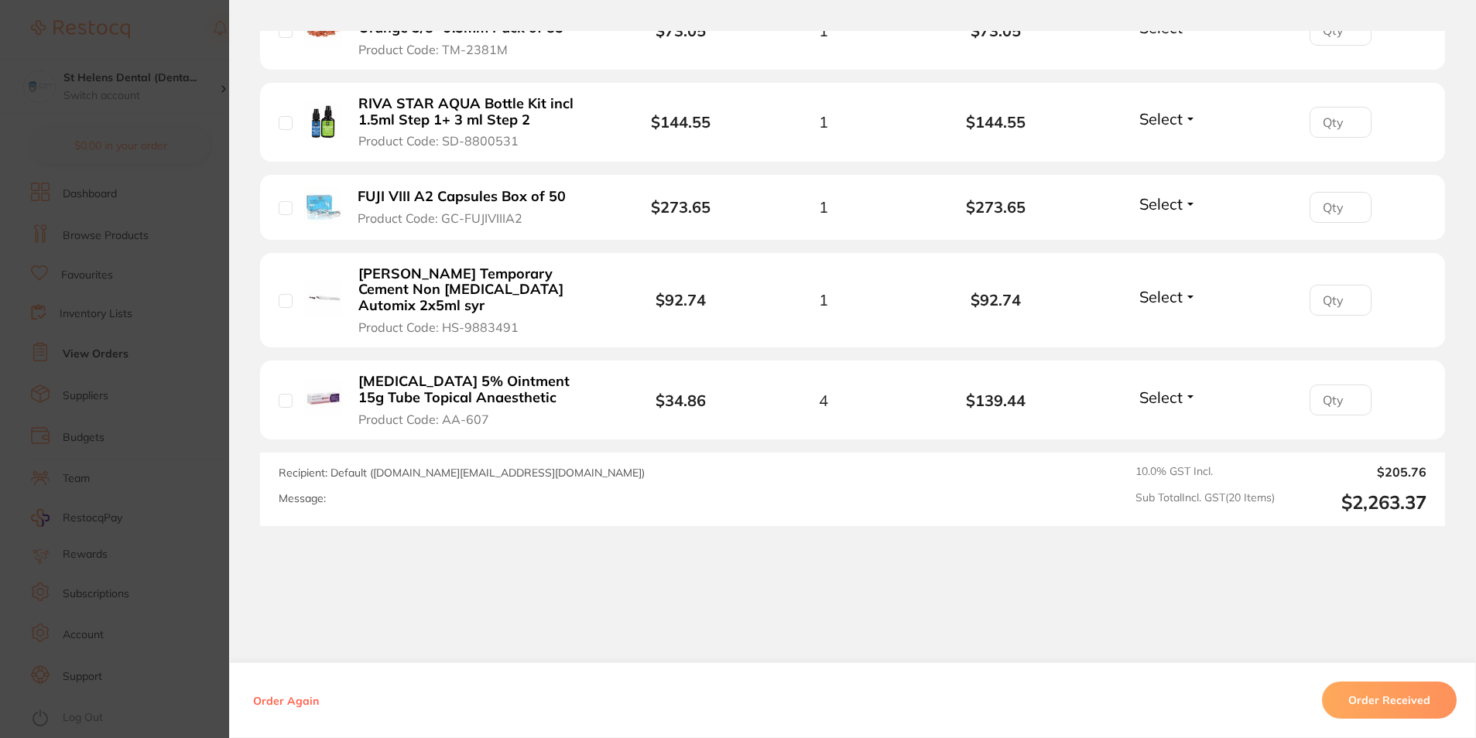
scroll to position [1936, 0]
click at [198, 322] on section "Order ID: Restocq- 90827 Order Information Accepted Order Order Date [DATE] 16:…" at bounding box center [738, 369] width 1476 height 738
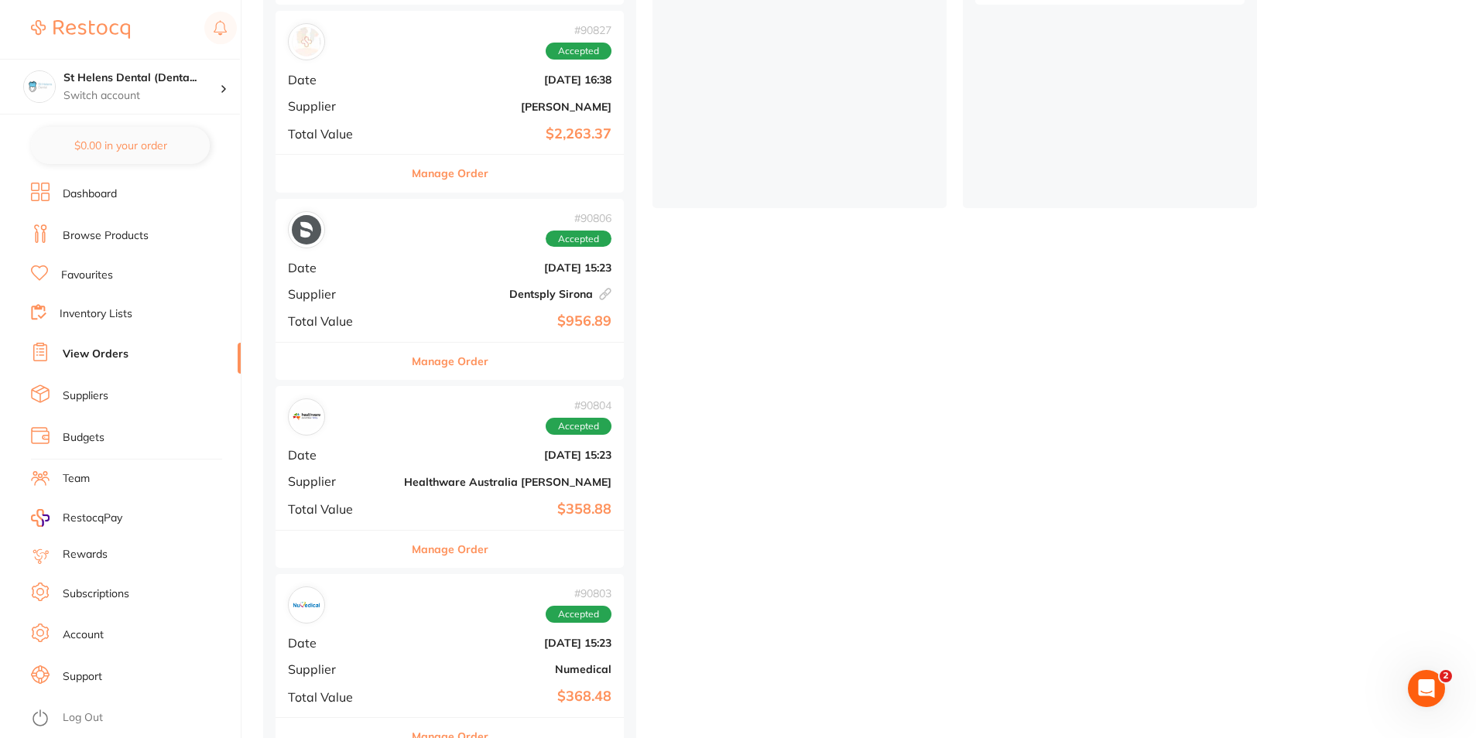
scroll to position [433, 0]
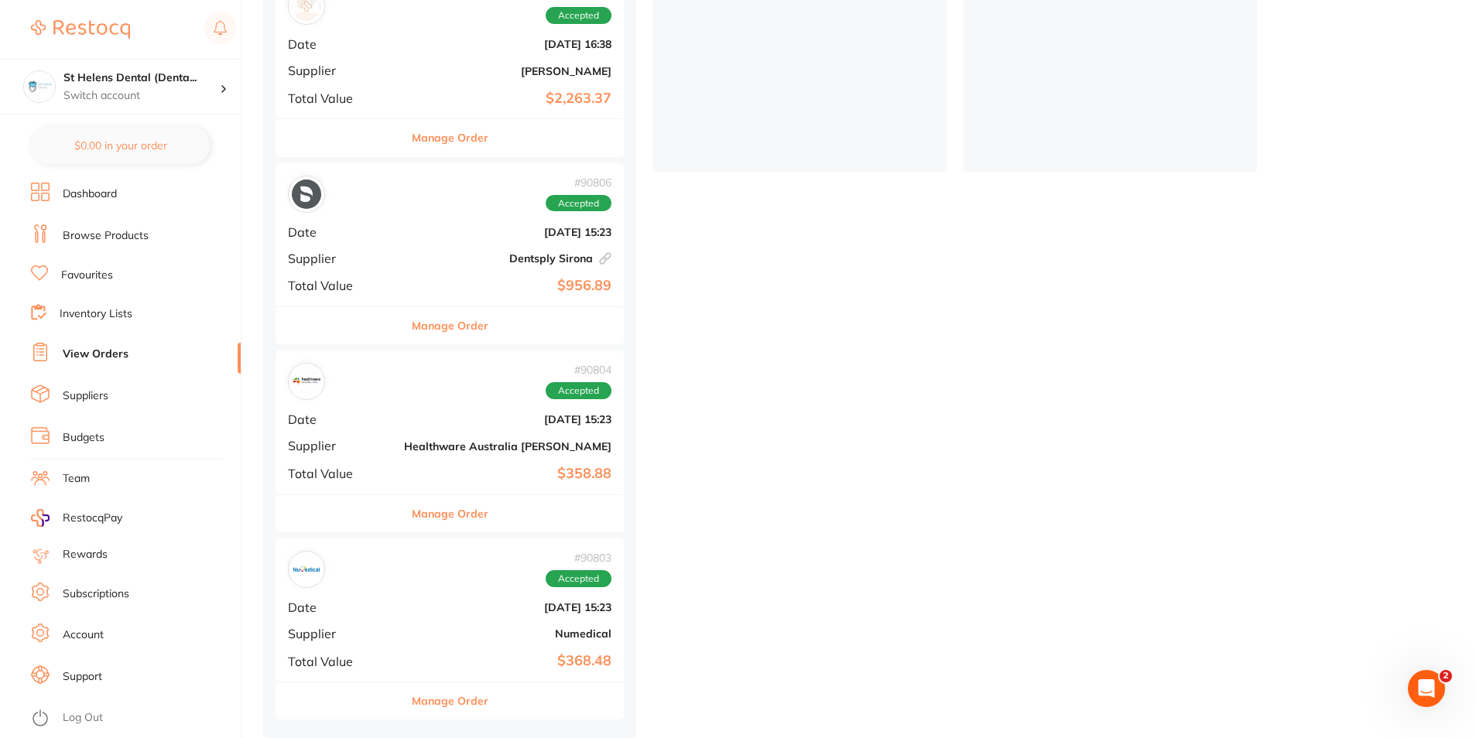
click at [404, 259] on b "Dentsply Sirona This order has been placed with your online account on Dentsply…" at bounding box center [507, 258] width 207 height 12
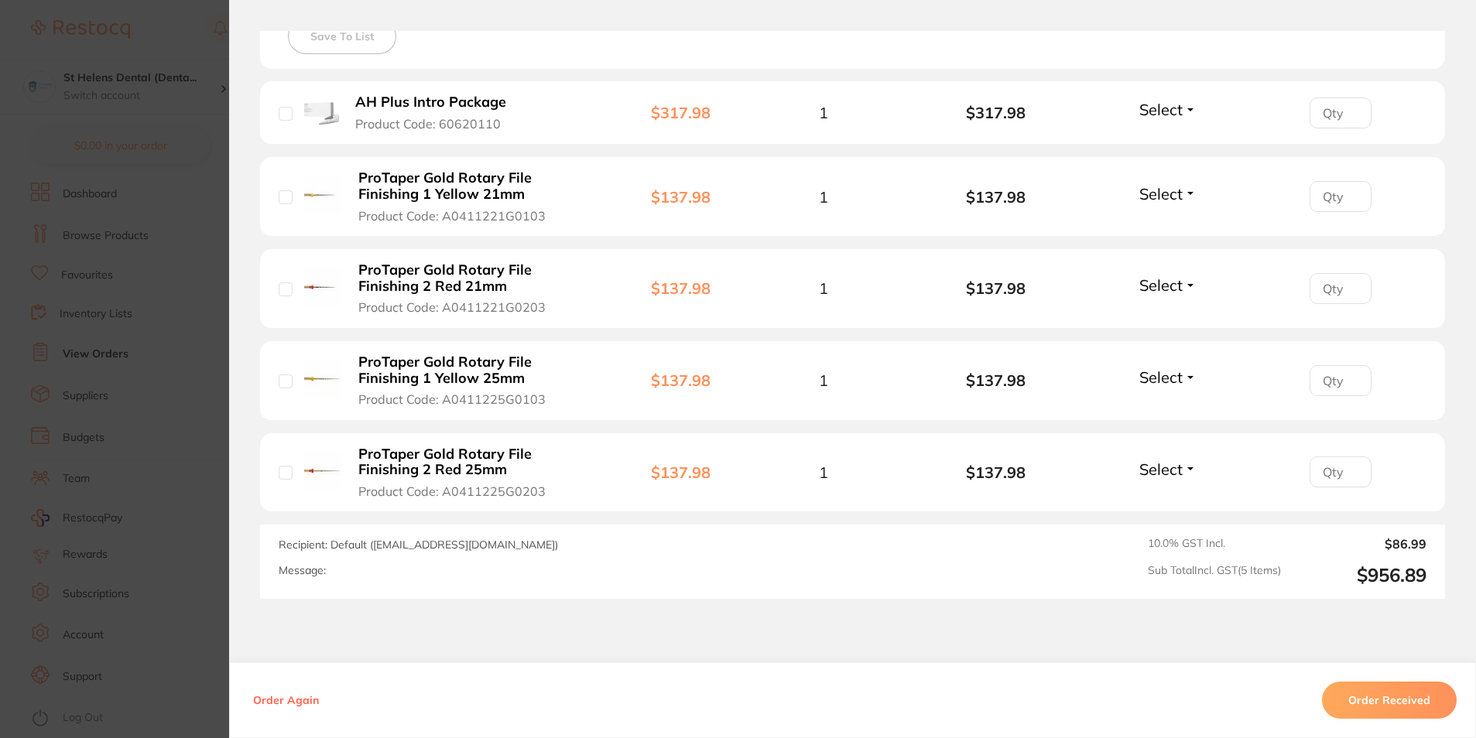
scroll to position [464, 0]
click at [174, 289] on section "Order ID: Restocq- 90806 Linked Order Order Information Accepted Order Order Da…" at bounding box center [738, 369] width 1476 height 738
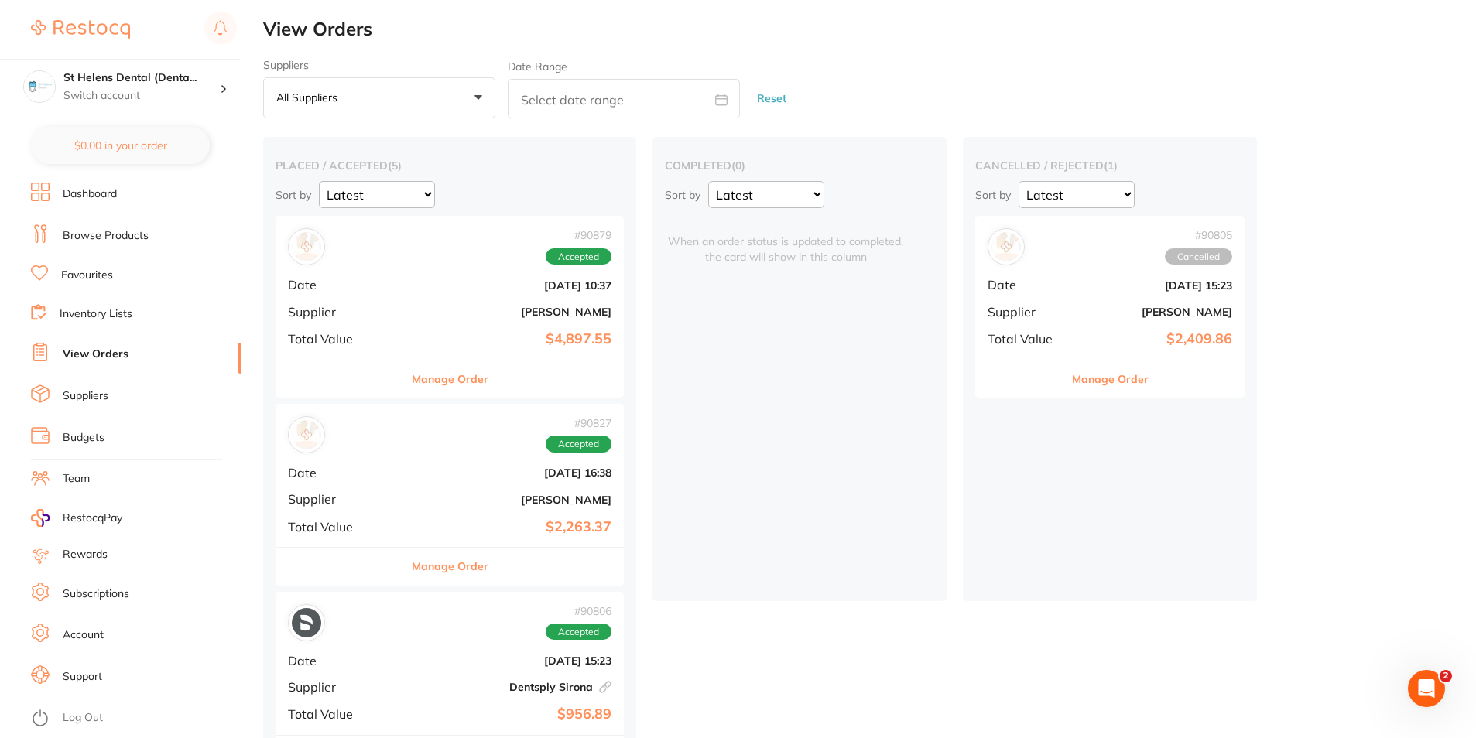
click at [388, 322] on div "# 90879 Accepted Date [DATE] 10:37 Supplier [PERSON_NAME] Total Value $4,897.55" at bounding box center [450, 287] width 348 height 143
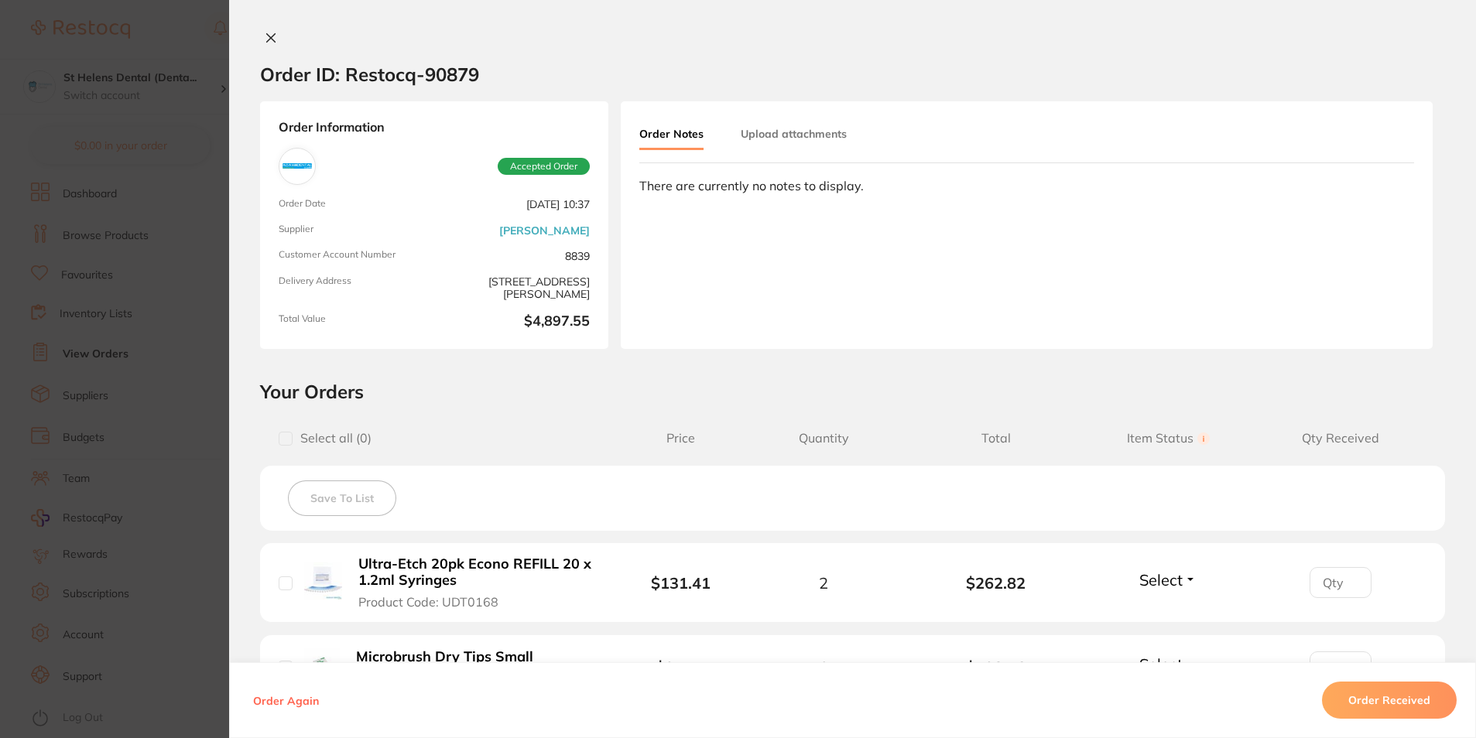
click at [182, 243] on section "Order ID: Restocq- 90879 Order Information Accepted Order Order Date [DATE] 10:…" at bounding box center [738, 369] width 1476 height 738
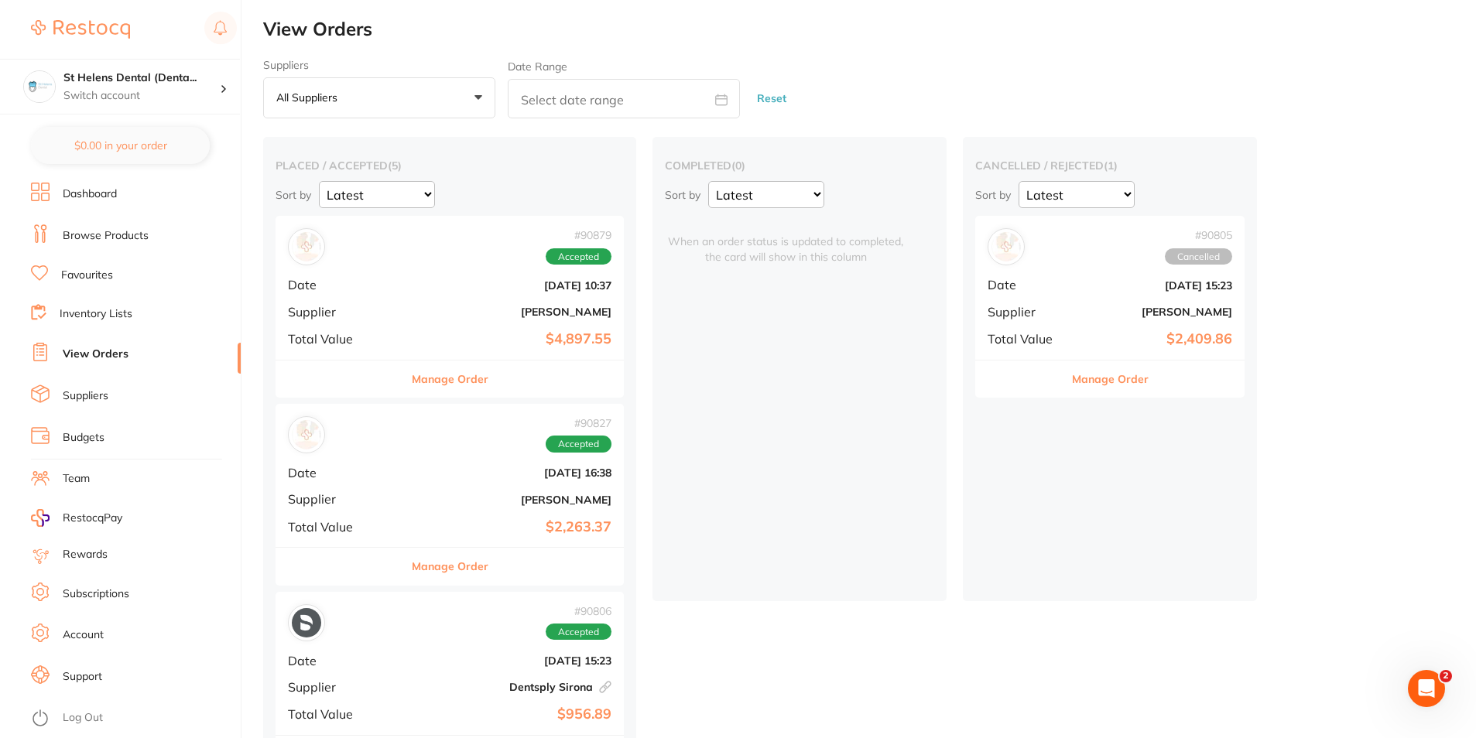
click at [991, 264] on div "# 90805 Cancelled" at bounding box center [1110, 246] width 245 height 37
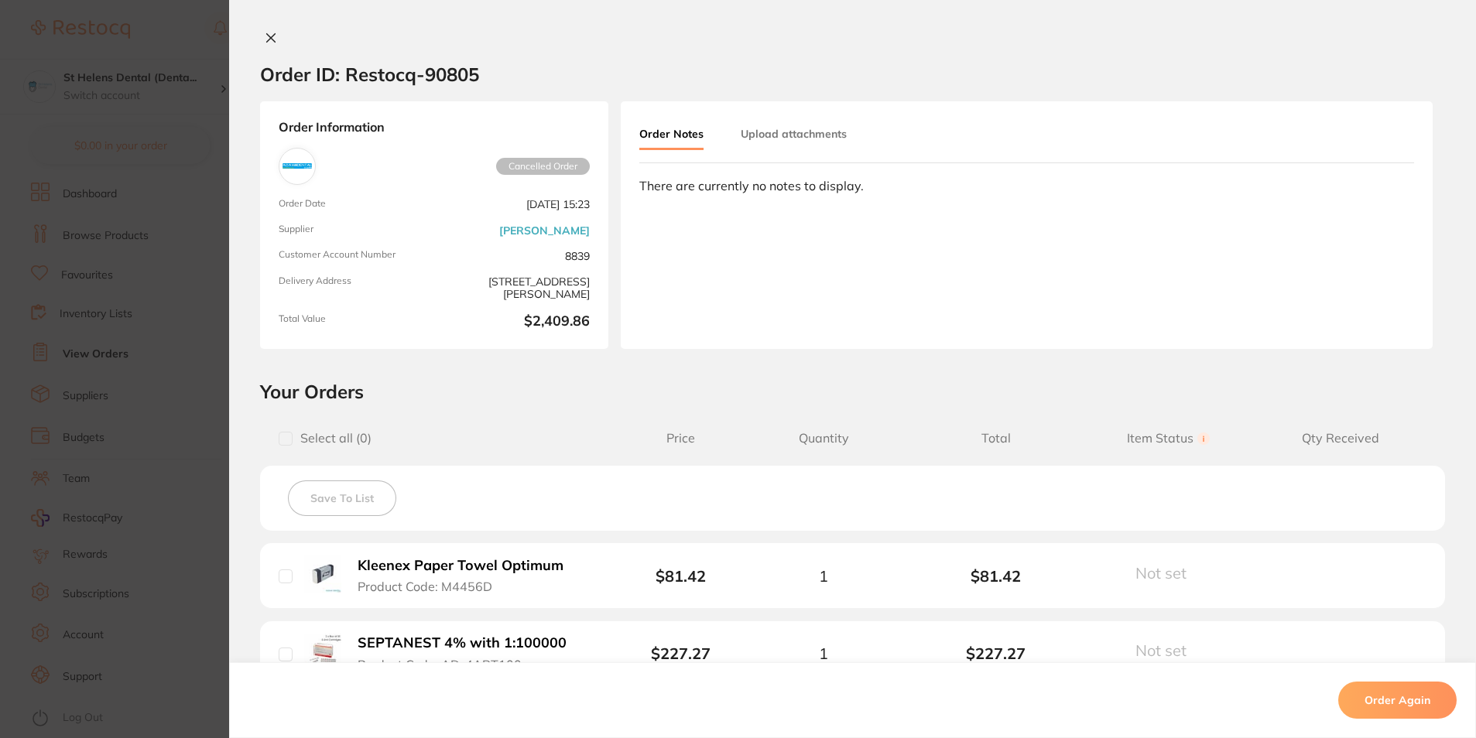
click at [148, 132] on section "Order ID: Restocq- 90805 Order Information Cancelled Order Order Date [DATE] 15…" at bounding box center [738, 369] width 1476 height 738
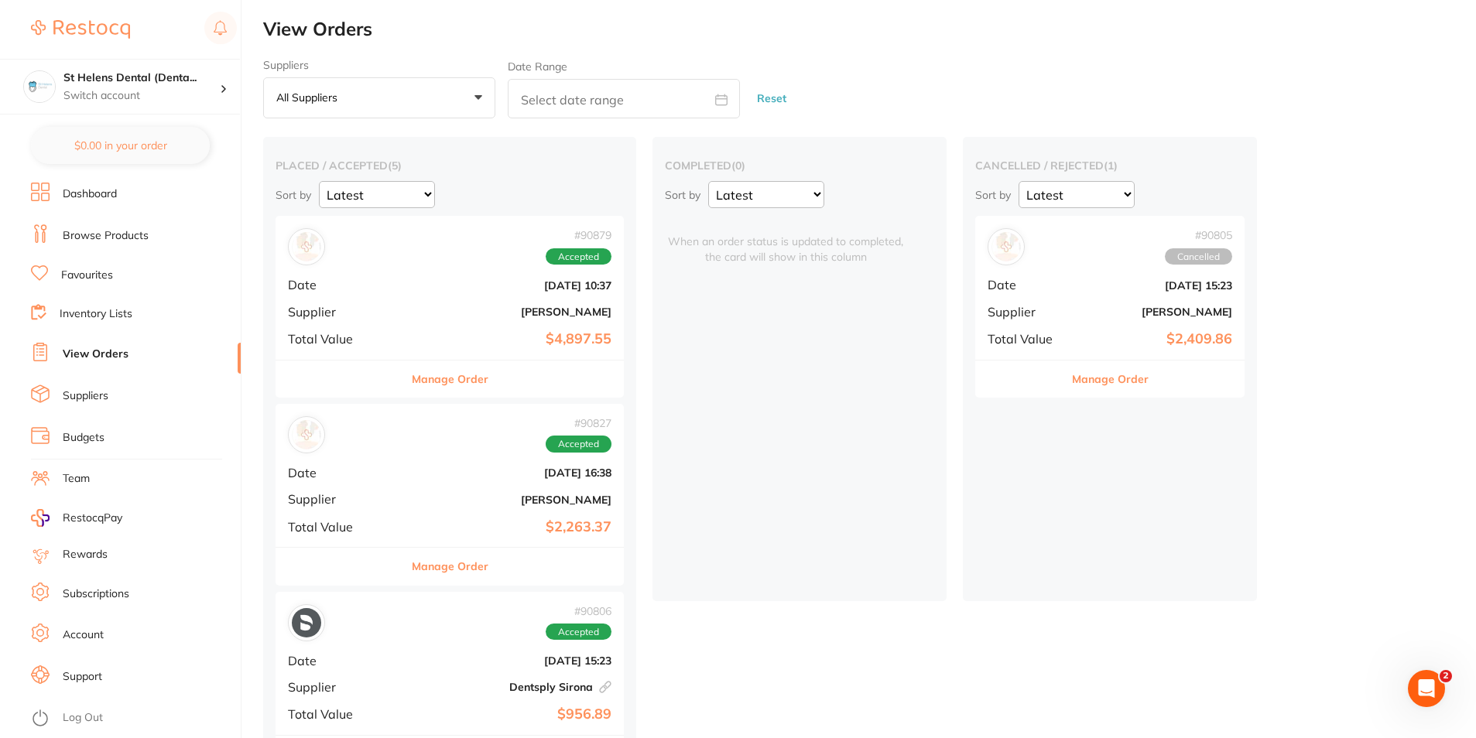
click at [363, 328] on div "# 90879 Accepted Date [DATE] 10:37 Supplier [PERSON_NAME] Total Value $4,897.55" at bounding box center [450, 287] width 348 height 143
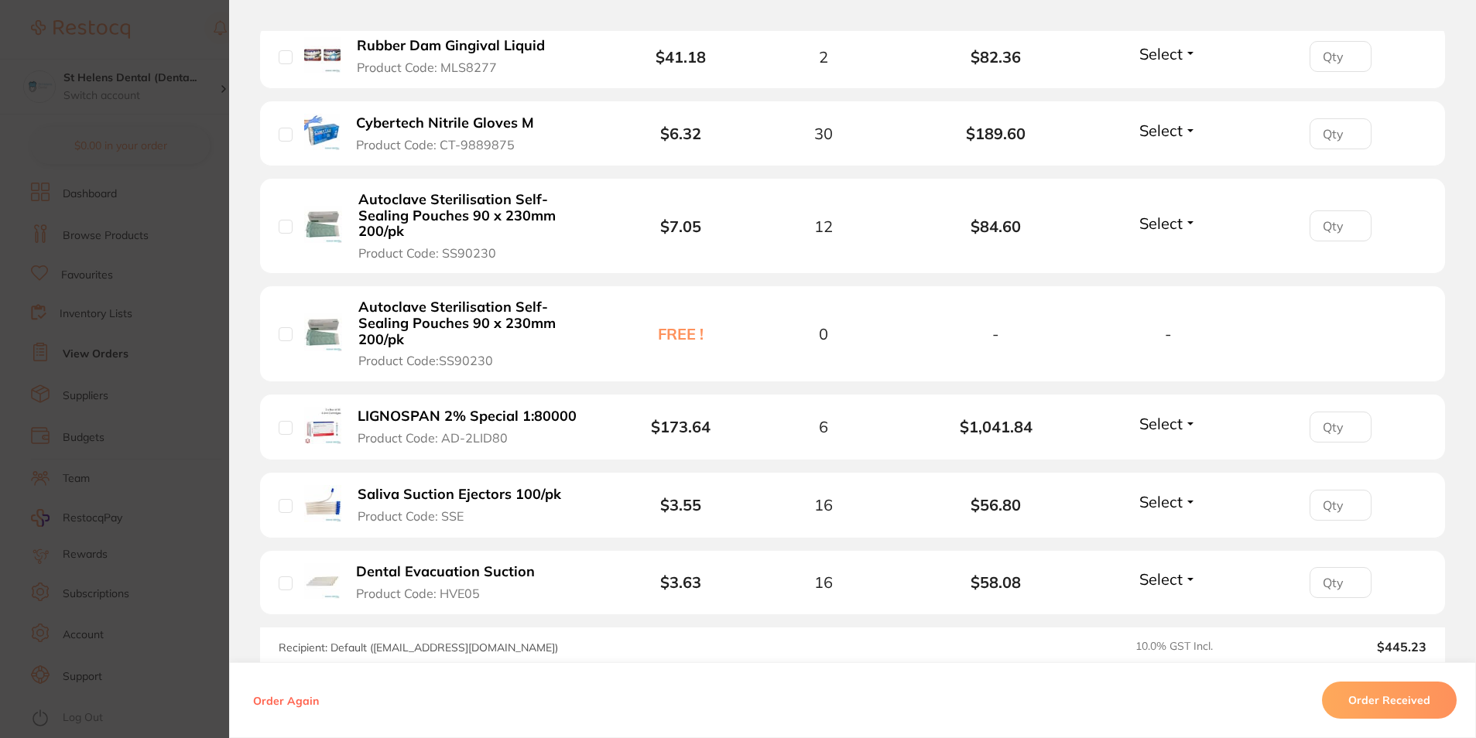
scroll to position [2138, 0]
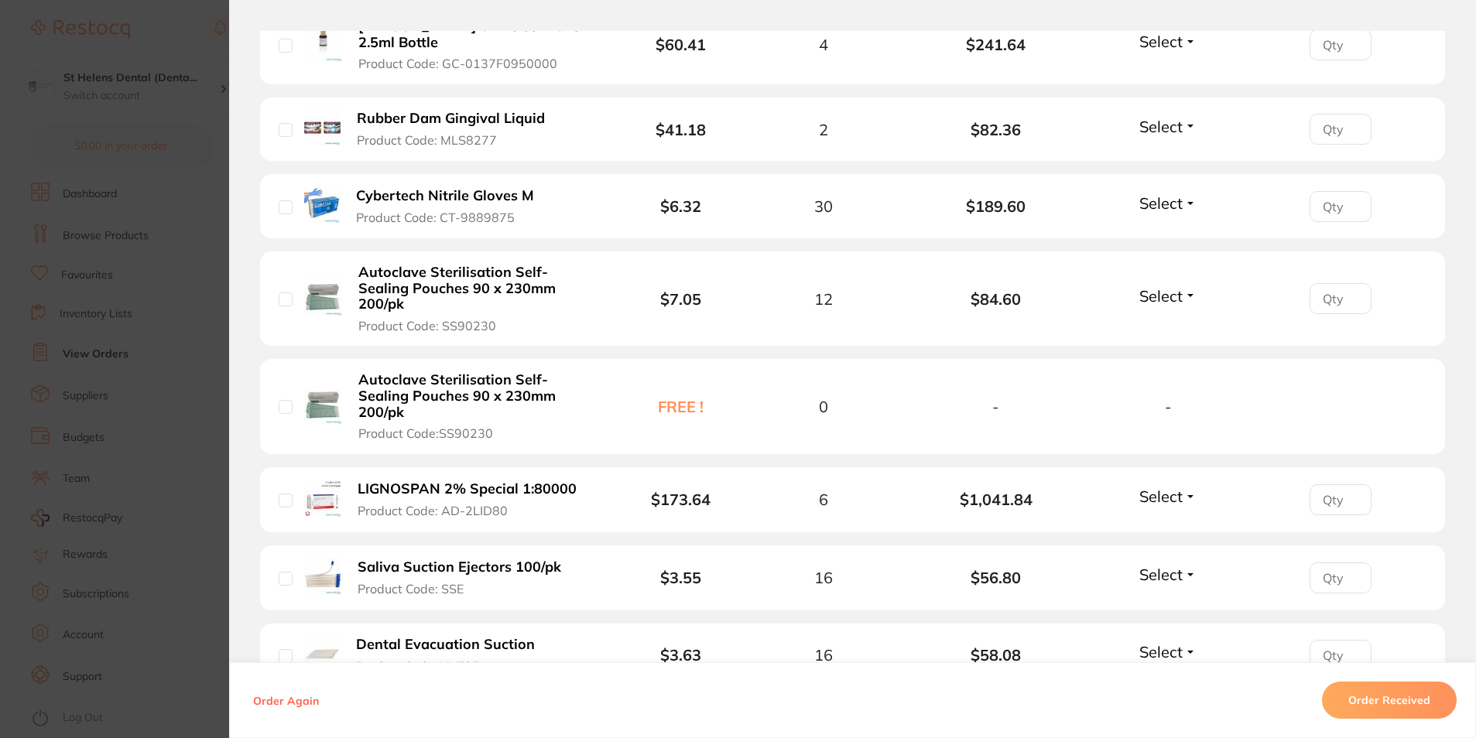
click at [145, 40] on section "Order ID: Restocq- 90879 Order Information Accepted Order Order Date [DATE] 10:…" at bounding box center [738, 369] width 1476 height 738
